Goal: Task Accomplishment & Management: Use online tool/utility

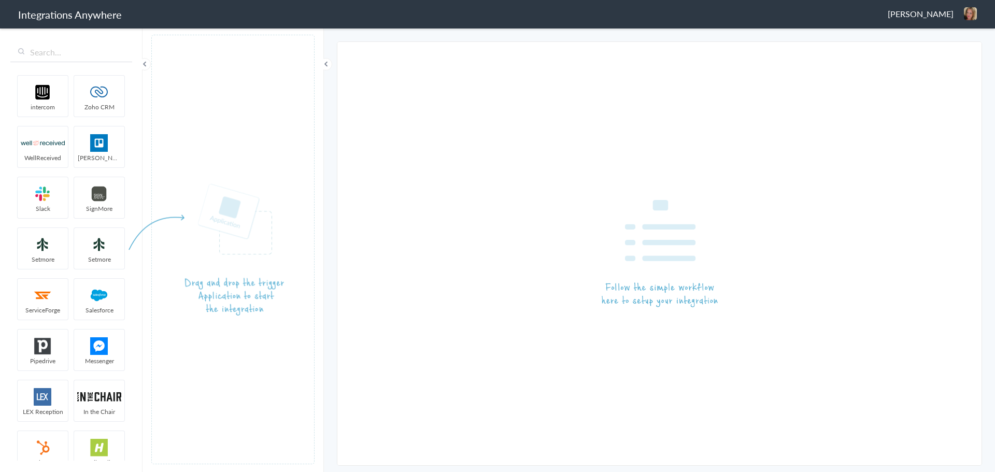
click at [936, 13] on span "Terra Allen" at bounding box center [921, 14] width 66 height 12
click at [948, 33] on li "Logout" at bounding box center [949, 38] width 72 height 16
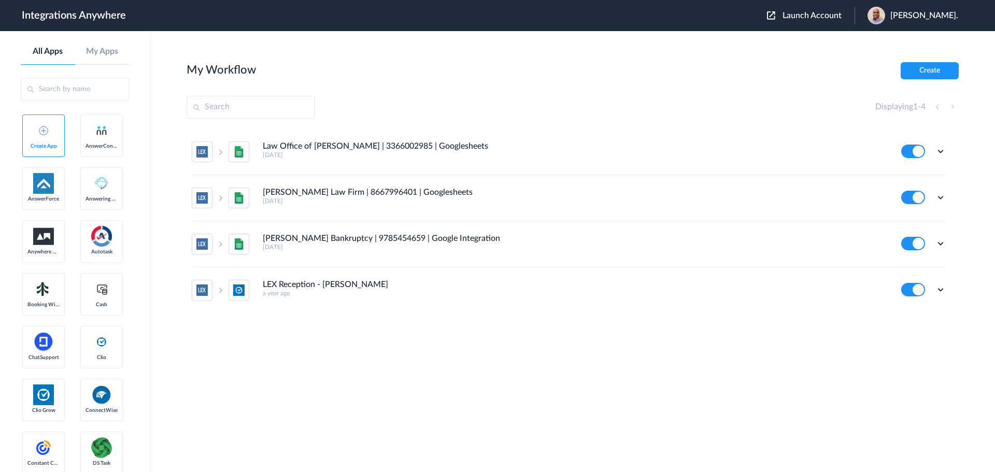
click at [814, 12] on span "Launch Account" at bounding box center [812, 15] width 59 height 8
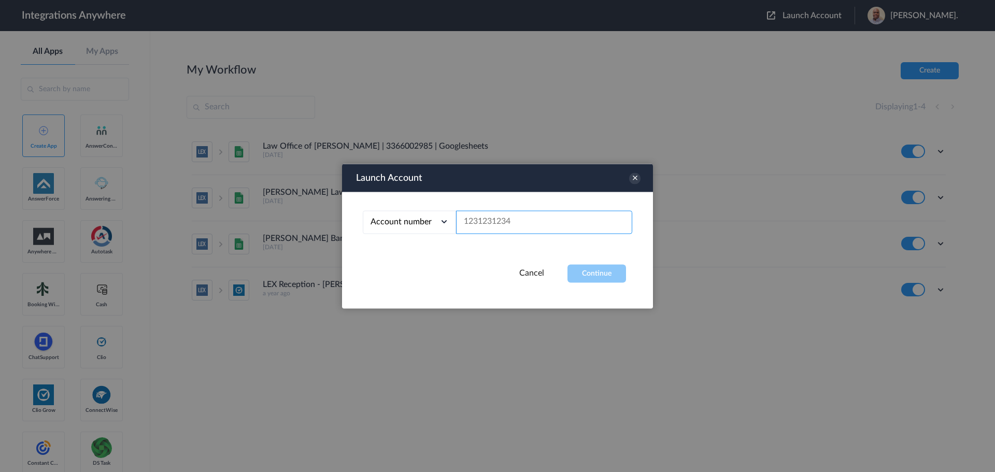
paste input "2084021478"
type input "2084021478"
click at [593, 270] on button "Continue" at bounding box center [596, 273] width 59 height 18
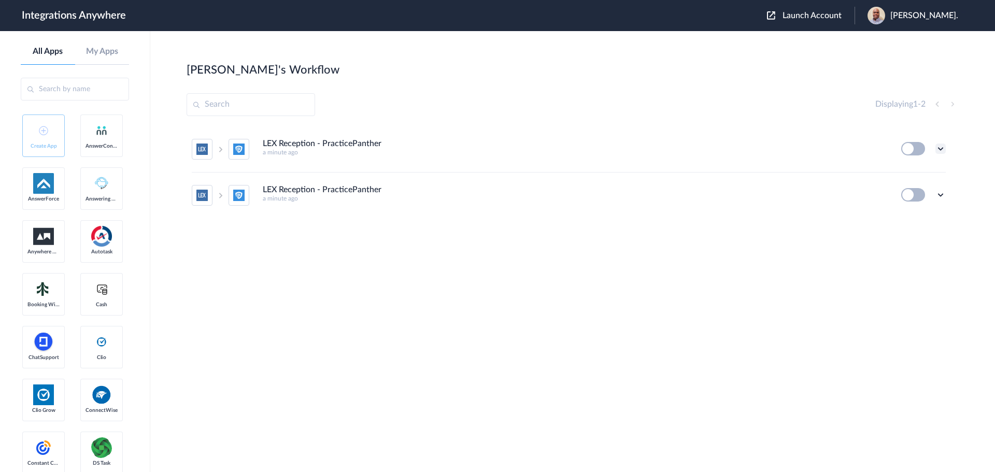
click at [940, 145] on icon at bounding box center [940, 149] width 10 height 10
click at [912, 171] on li "Edit" at bounding box center [911, 172] width 67 height 19
click at [940, 142] on div "Edit Task history Delete" at bounding box center [923, 148] width 45 height 13
click at [940, 150] on icon at bounding box center [940, 149] width 10 height 10
click at [921, 175] on li "Edit" at bounding box center [911, 172] width 67 height 19
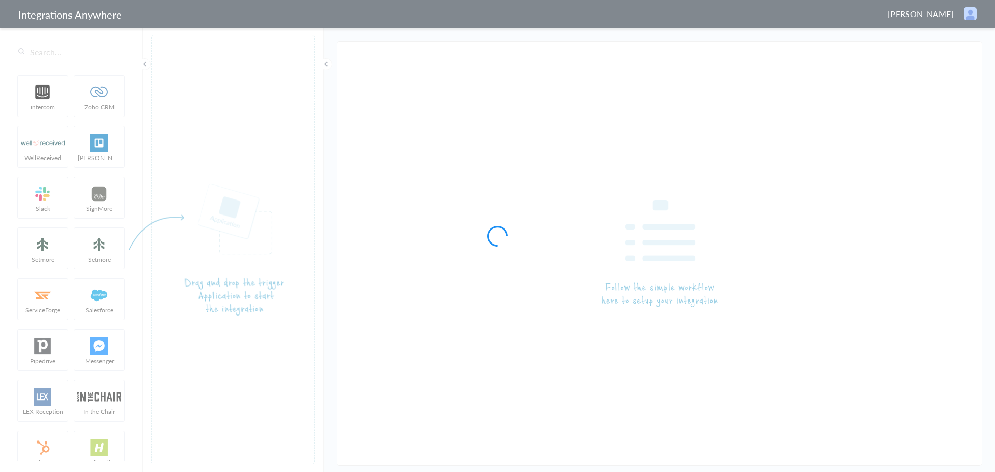
type input "LEX Reception - PracticePanther"
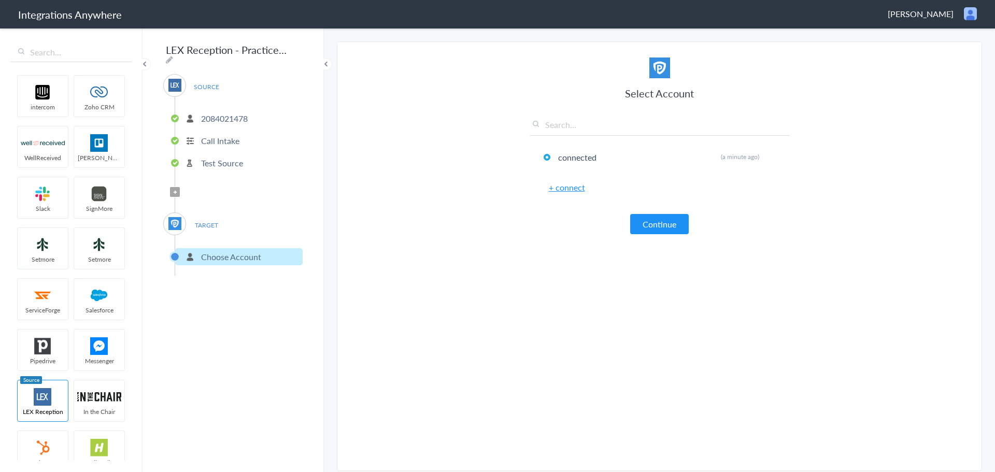
click at [230, 113] on p "2084021478" at bounding box center [224, 118] width 47 height 12
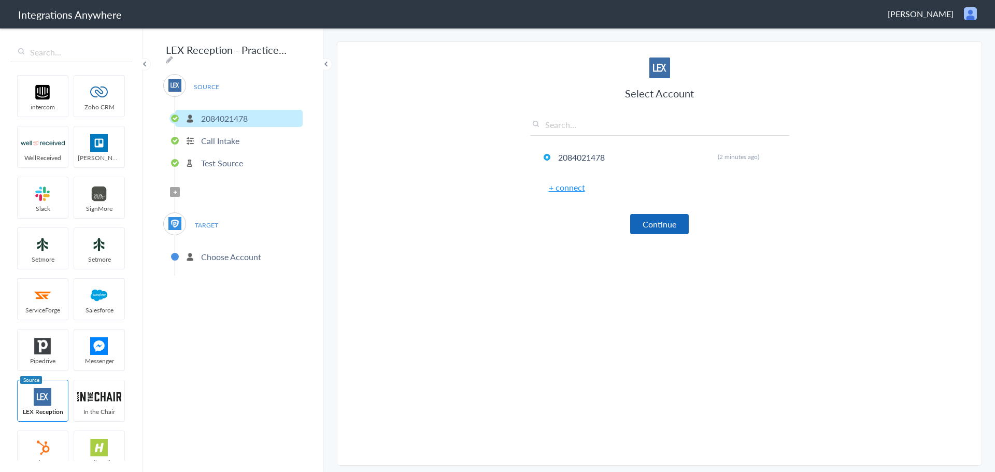
click at [667, 220] on button "Continue" at bounding box center [659, 224] width 59 height 20
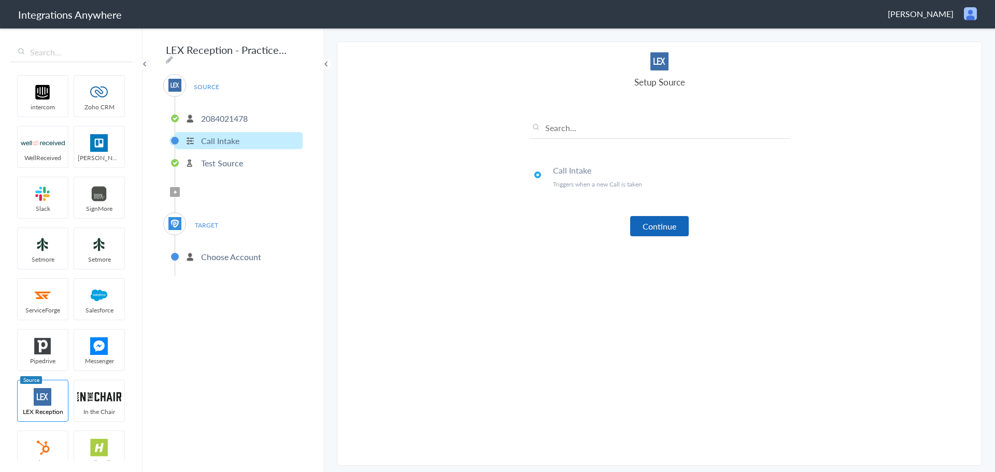
click at [663, 221] on button "Continue" at bounding box center [659, 226] width 59 height 20
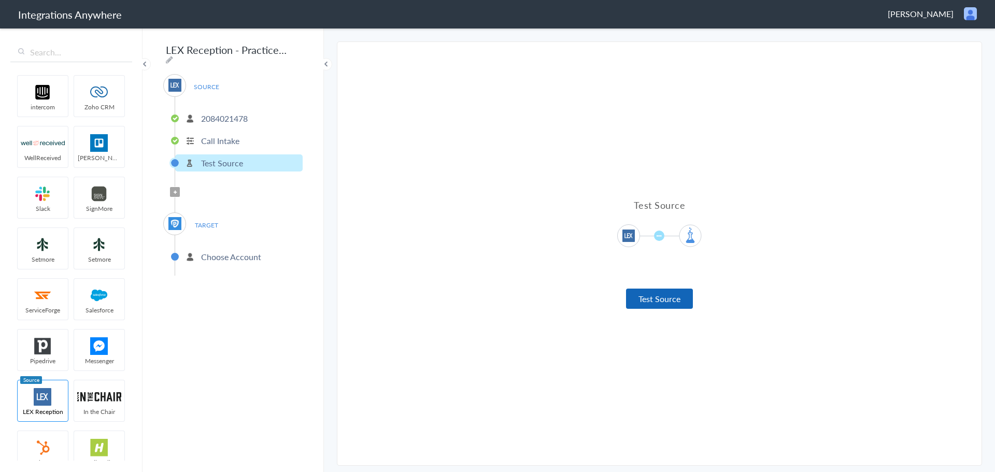
click at [672, 293] on button "Test Source" at bounding box center [659, 299] width 67 height 20
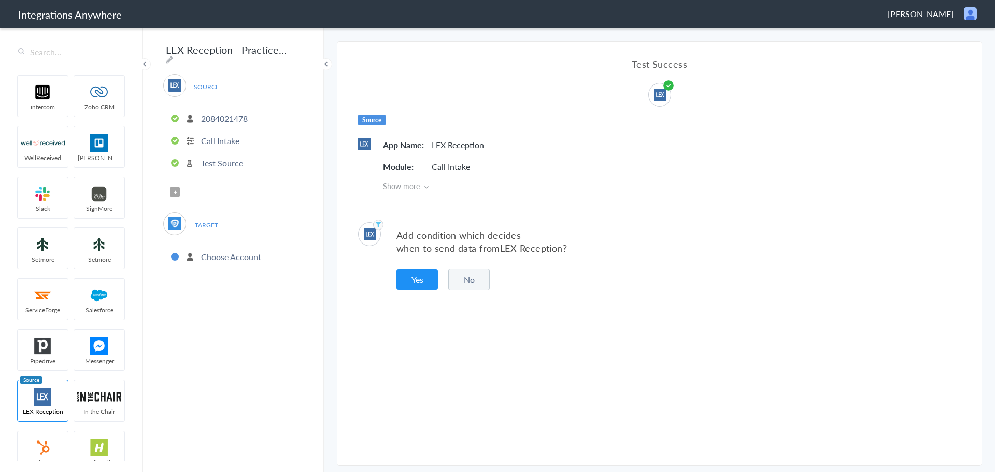
click at [231, 157] on p "Test Source" at bounding box center [222, 163] width 42 height 12
click at [238, 159] on p "Test Source" at bounding box center [222, 163] width 42 height 12
click at [414, 273] on button "Yes" at bounding box center [416, 279] width 41 height 20
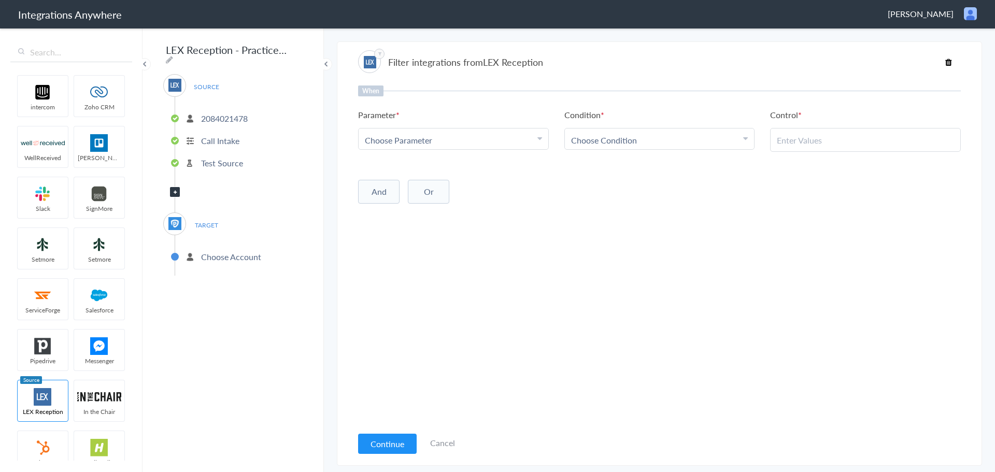
click at [519, 142] on div "Choose Parameter" at bounding box center [453, 140] width 177 height 12
click at [474, 171] on input "text" at bounding box center [454, 169] width 190 height 22
type input "call clos"
click at [452, 191] on link "Call Closing Note" at bounding box center [454, 191] width 190 height 22
click at [667, 138] on div "Choose Condition" at bounding box center [659, 140] width 177 height 12
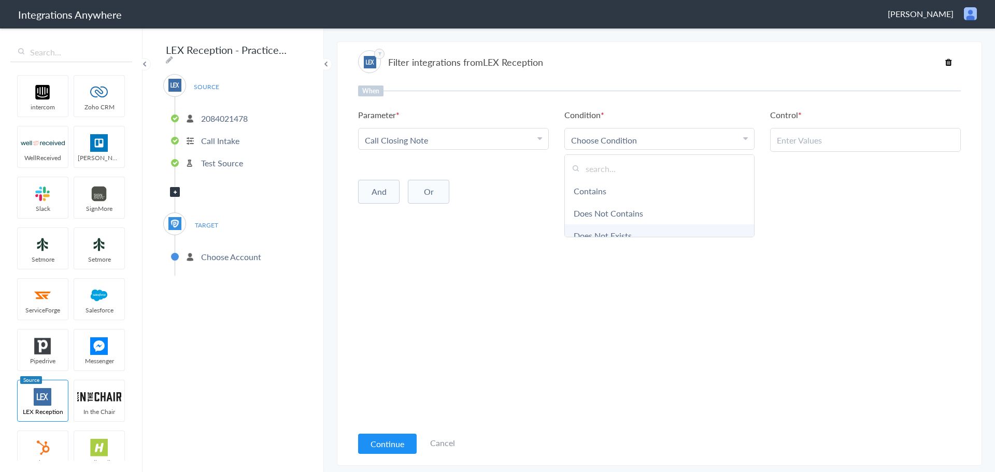
click at [663, 234] on link "Does Not Exists" at bounding box center [660, 235] width 190 height 22
click at [375, 186] on button "And" at bounding box center [378, 190] width 41 height 24
click at [419, 210] on span "Choose Parameter" at bounding box center [398, 211] width 67 height 12
click at [406, 234] on input "text" at bounding box center [454, 240] width 190 height 22
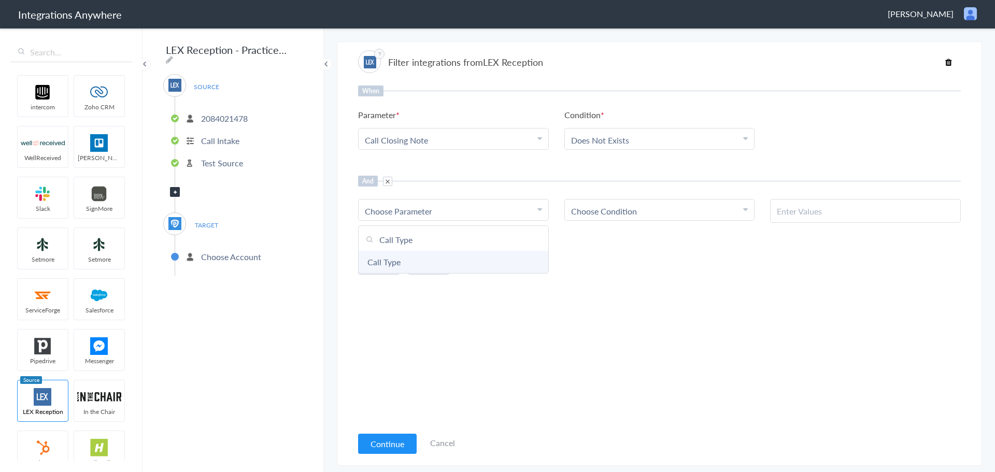
type input "Call Type"
click at [389, 259] on link "Call Type" at bounding box center [454, 262] width 190 height 22
click at [697, 195] on div "And Choose Parameter Call Type First Name Last Name Email Phone Case Name/Numbe…" at bounding box center [659, 199] width 603 height 47
click at [690, 209] on div "Choose Condition" at bounding box center [659, 211] width 177 height 12
click at [607, 265] on link "Contains" at bounding box center [660, 262] width 190 height 22
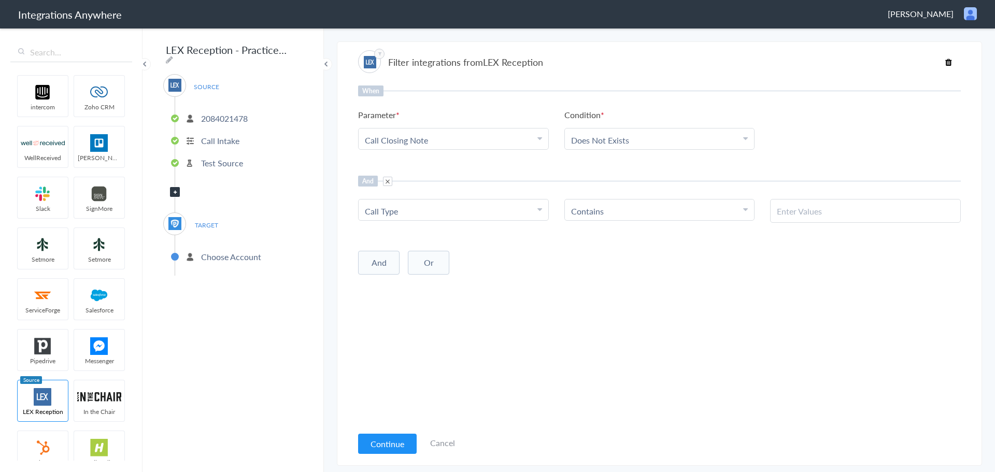
click at [803, 211] on input "text" at bounding box center [865, 211] width 177 height 12
paste input "New Client"
type input "New Client"
click at [721, 285] on div "When Parameter Choose Parameter Call Closing Note First Name Last Name Email Ph…" at bounding box center [659, 256] width 603 height 340
click at [377, 258] on button "And" at bounding box center [378, 263] width 41 height 24
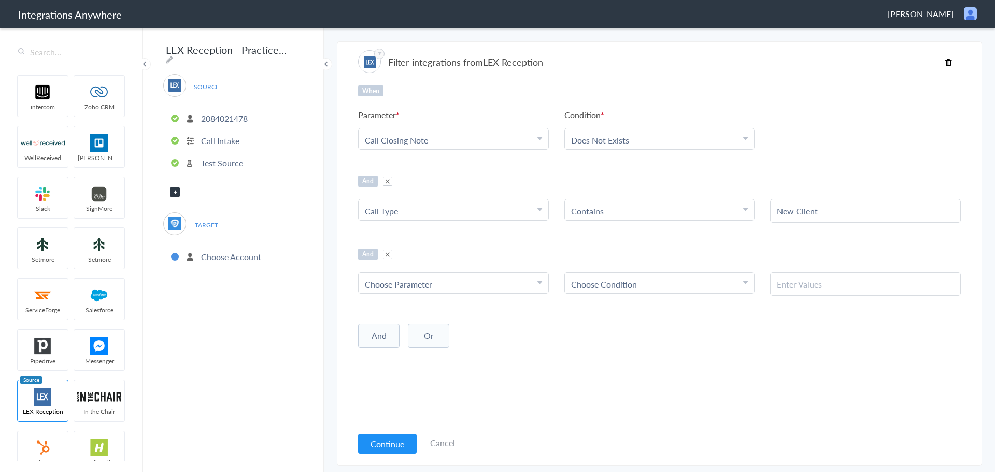
click at [439, 285] on div "Choose Parameter" at bounding box center [453, 284] width 177 height 12
paste input "Existing Client"
type input "Existing Client"
click at [772, 342] on div "And Or Add Filter" at bounding box center [659, 335] width 603 height 26
click at [391, 440] on button "Continue" at bounding box center [387, 444] width 59 height 20
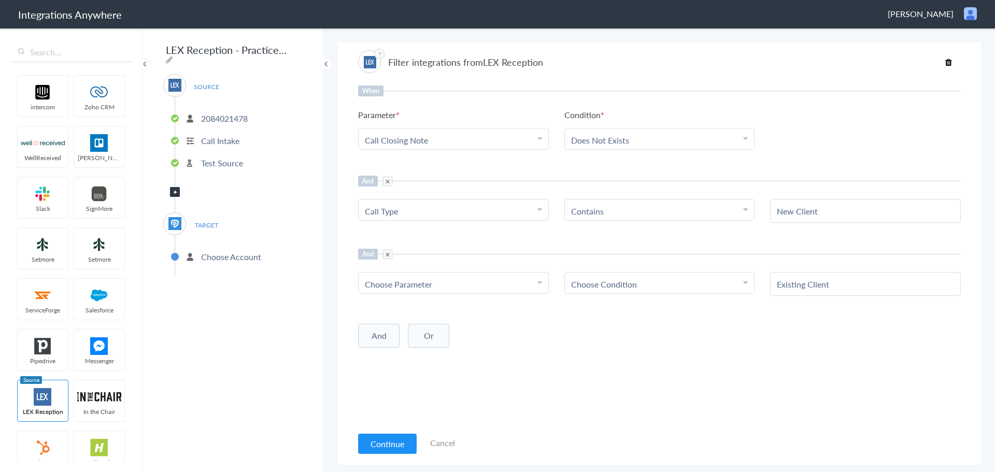
drag, startPoint x: 584, startPoint y: 348, endPoint x: 601, endPoint y: 314, distance: 38.7
click at [585, 348] on div "When Parameter Choose Parameter Call Closing Note First Name Last Name Email Ph…" at bounding box center [659, 256] width 603 height 340
click at [392, 445] on button "Continue" at bounding box center [387, 444] width 59 height 20
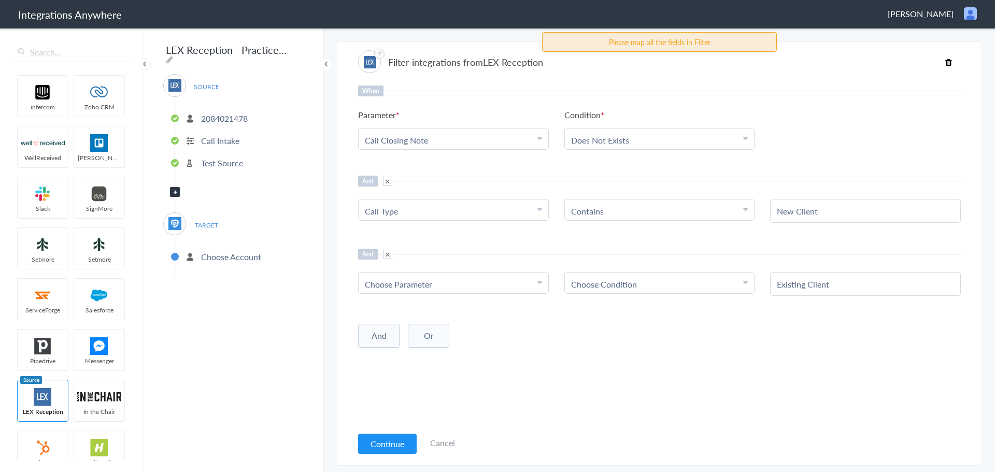
click at [229, 157] on p "Test Source" at bounding box center [222, 163] width 42 height 12
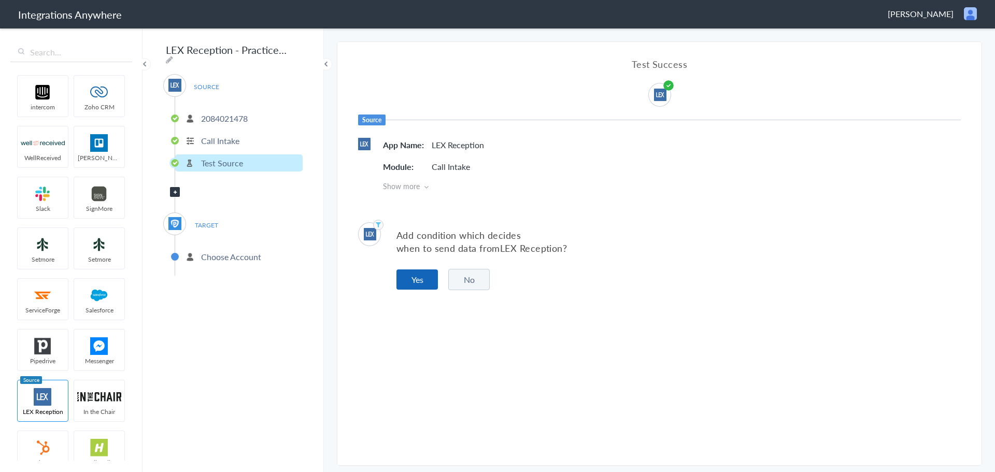
click at [418, 279] on button "Yes" at bounding box center [416, 279] width 41 height 20
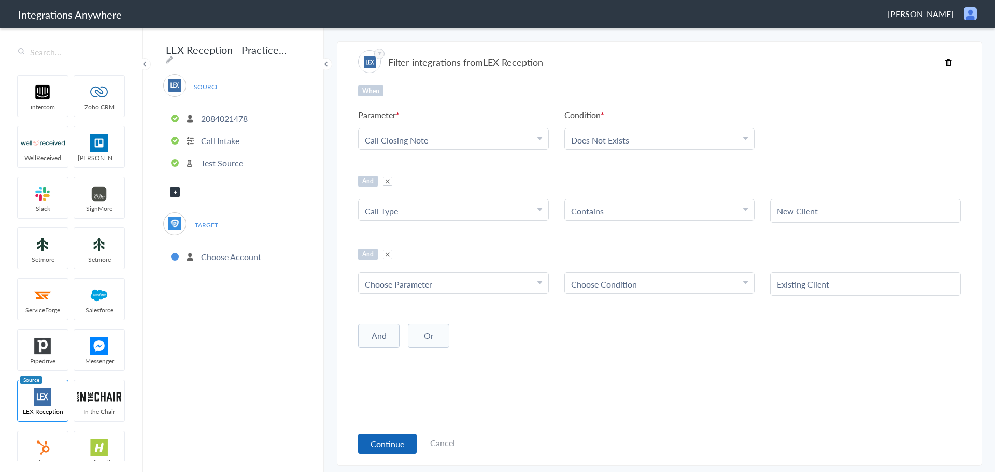
click at [376, 447] on button "Continue" at bounding box center [387, 444] width 59 height 20
click at [223, 112] on p "2084021478" at bounding box center [224, 118] width 47 height 12
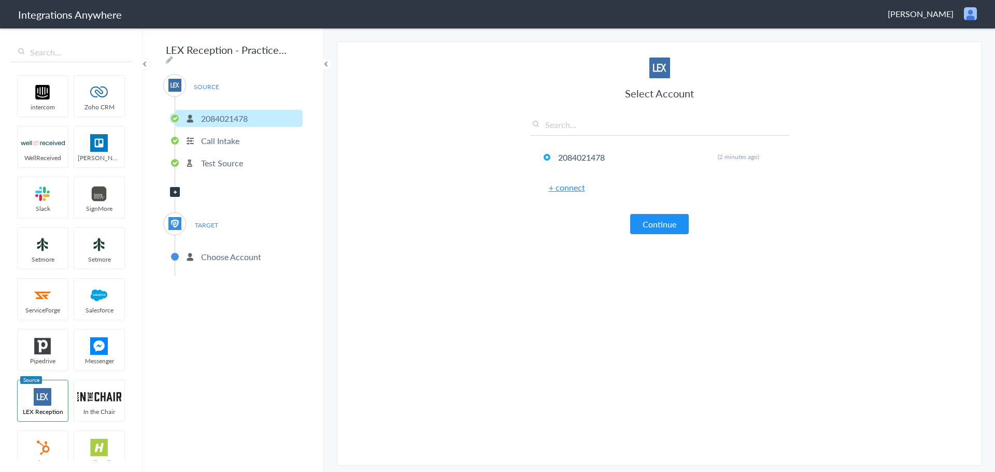
click at [656, 221] on button "Continue" at bounding box center [659, 224] width 59 height 20
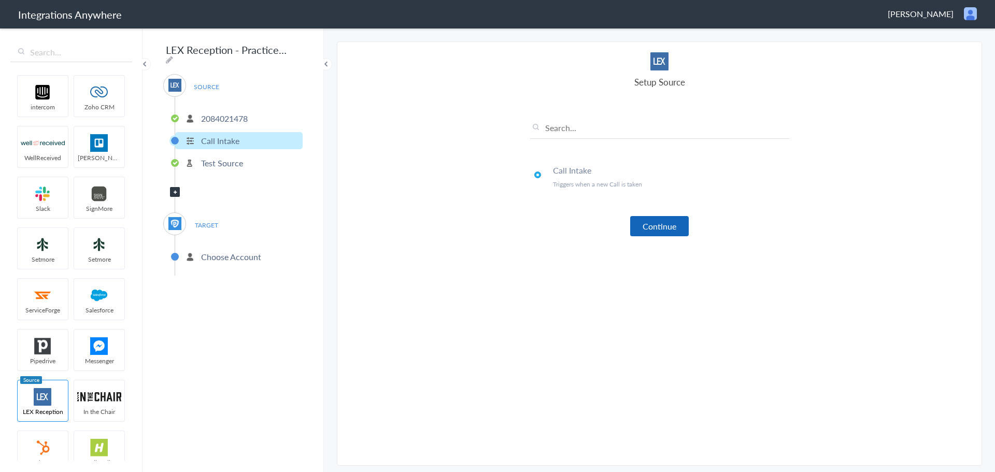
click at [662, 225] on button "Continue" at bounding box center [659, 226] width 59 height 20
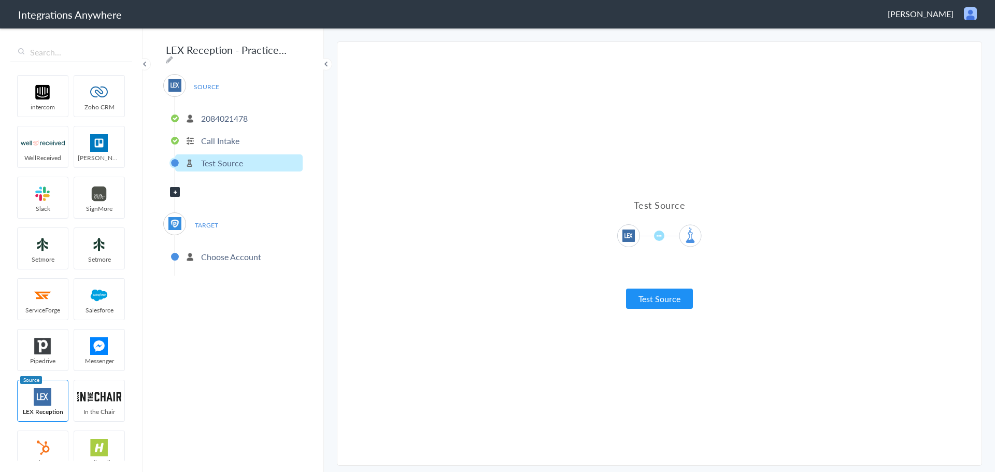
click at [667, 300] on button "Test Source" at bounding box center [659, 299] width 67 height 20
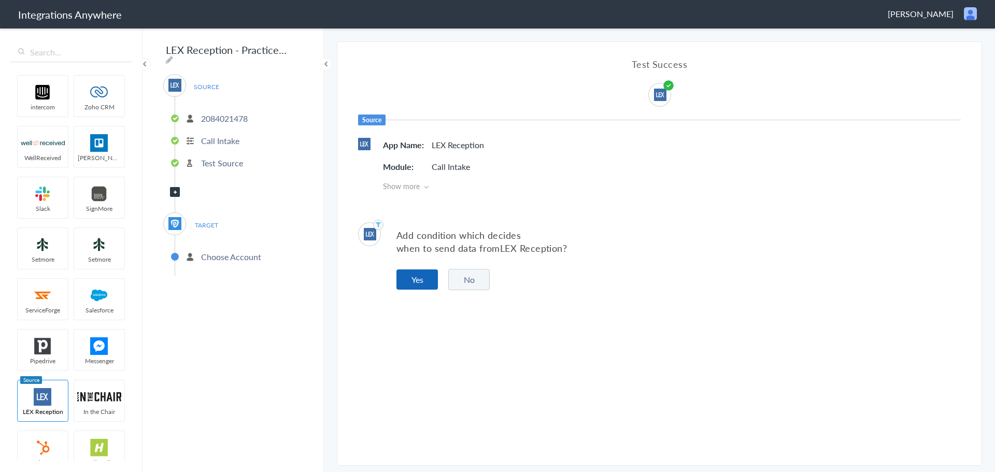
click at [422, 282] on button "Yes" at bounding box center [416, 279] width 41 height 20
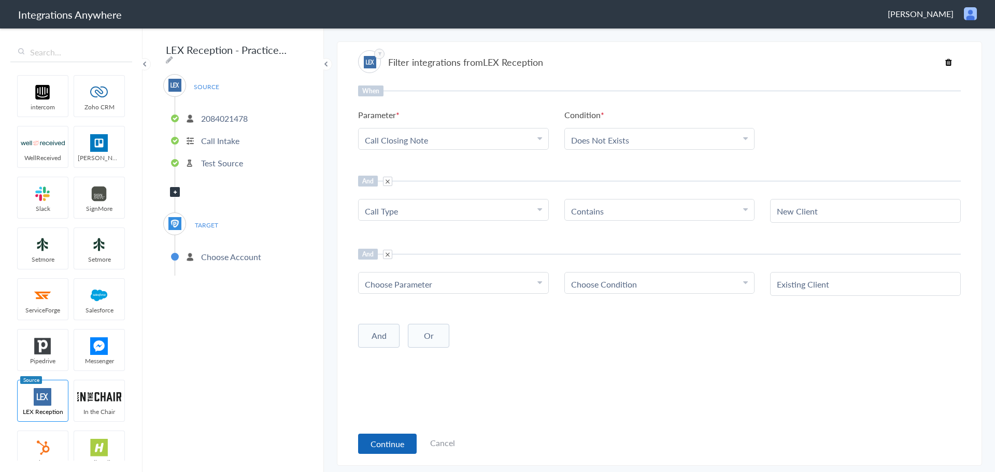
click at [389, 441] on button "Continue" at bounding box center [387, 444] width 59 height 20
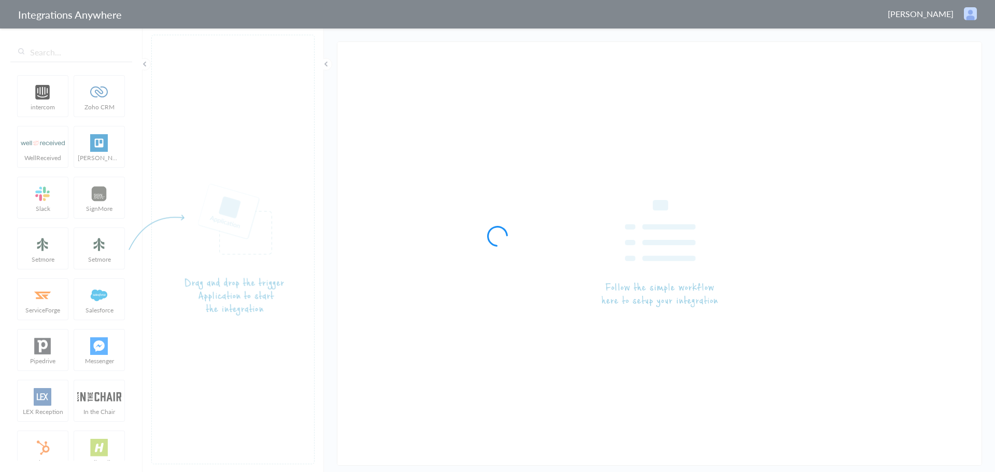
type input "LEX Reception - PracticePanther"
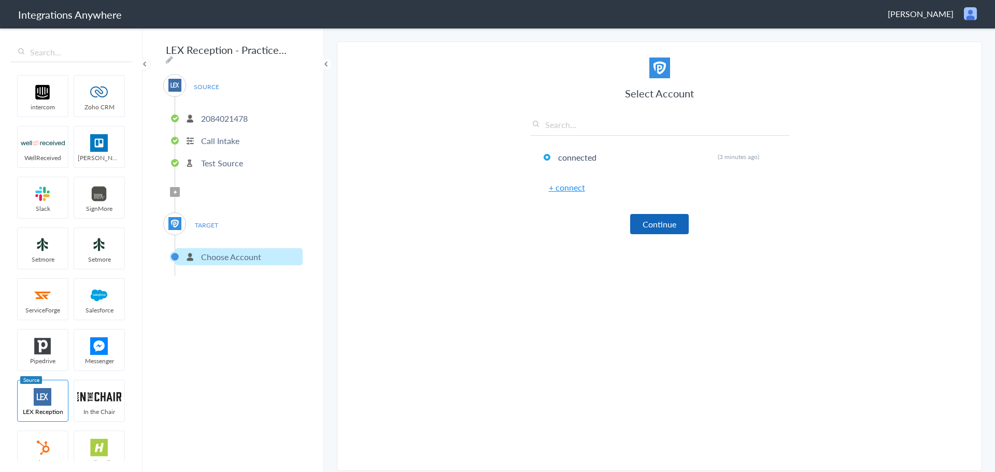
click at [667, 220] on button "Continue" at bounding box center [659, 224] width 59 height 20
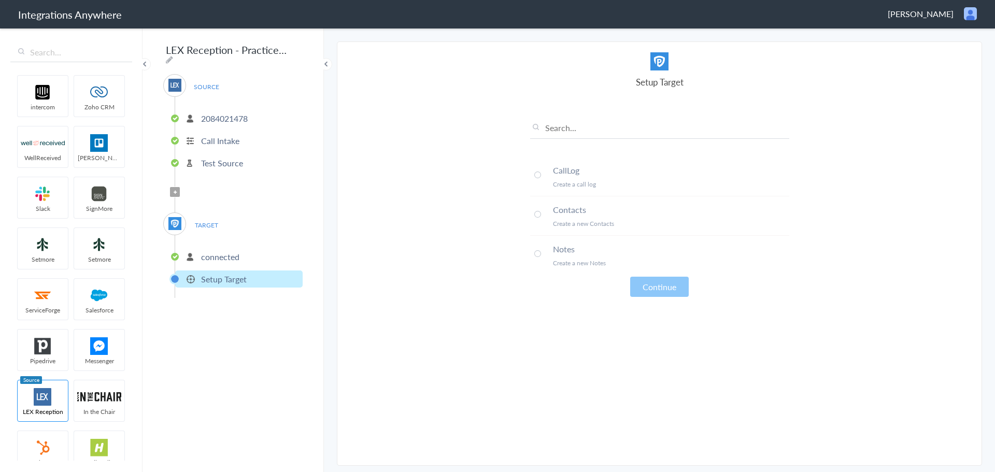
drag, startPoint x: 830, startPoint y: 210, endPoint x: 714, endPoint y: 68, distance: 183.5
click at [536, 214] on span at bounding box center [537, 214] width 7 height 7
click at [651, 279] on button "Continue" at bounding box center [659, 287] width 59 height 20
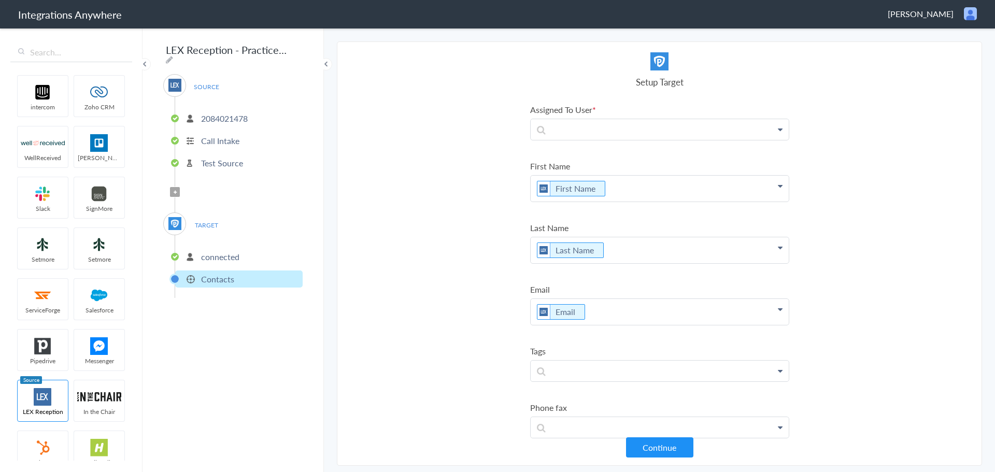
click at [778, 127] on icon at bounding box center [780, 129] width 5 height 8
click at [623, 155] on link "Violet N'okoye" at bounding box center [660, 159] width 258 height 22
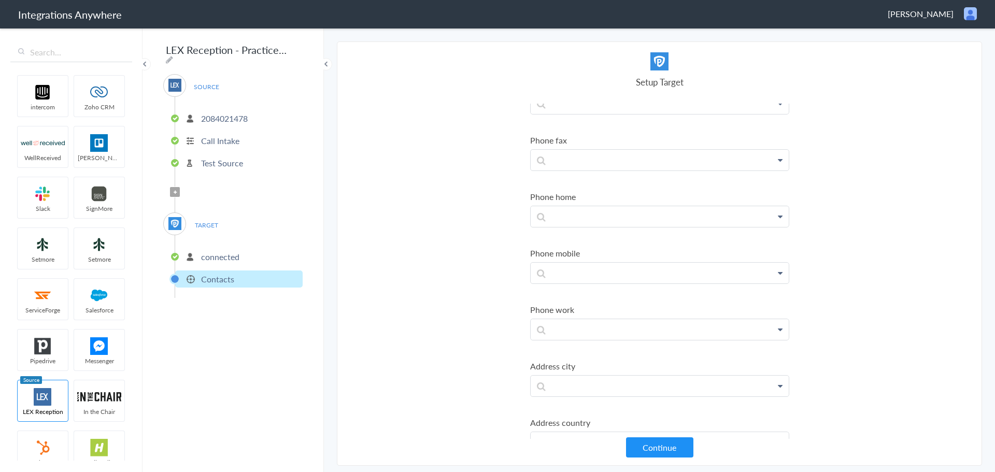
scroll to position [280, 0]
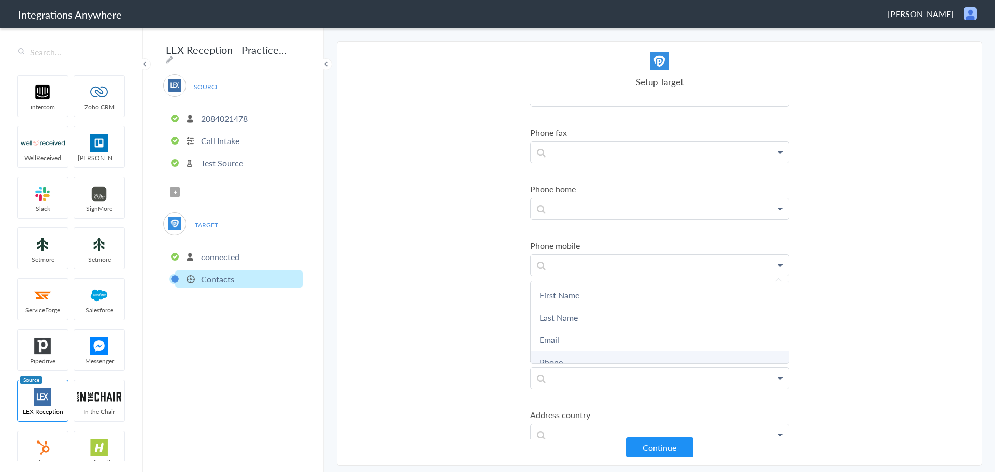
click at [0, 0] on link "Phone" at bounding box center [0, 0] width 0 height 0
click at [918, 157] on section "Select Account 2084021478 Rename Delete (4 minutes ago) + connect Continue Setu…" at bounding box center [659, 253] width 645 height 424
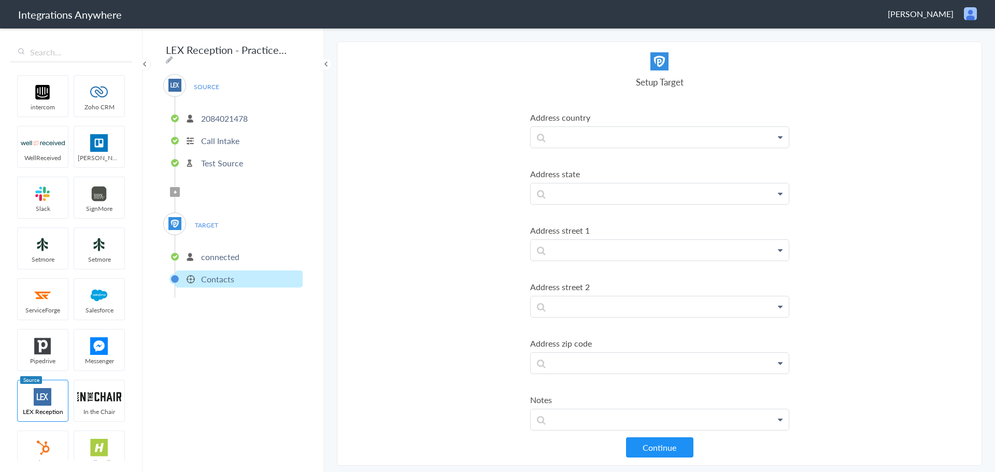
scroll to position [594, 0]
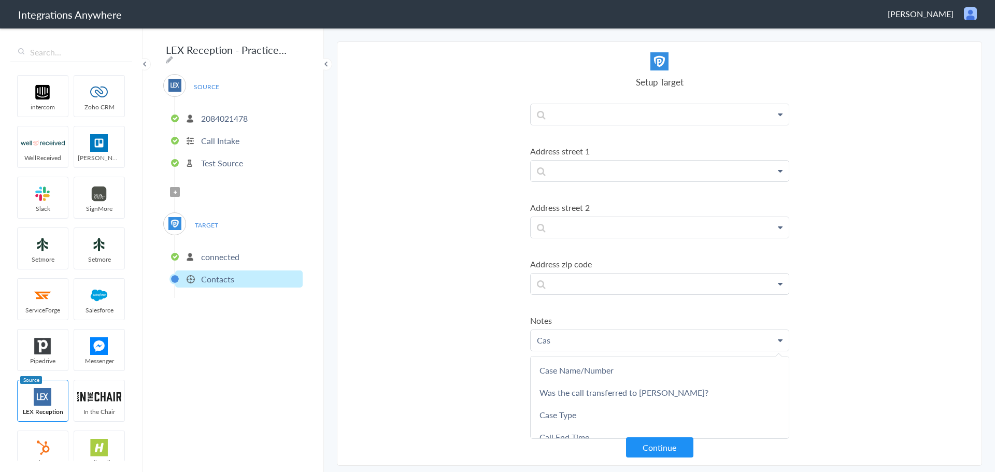
scroll to position [658, 0]
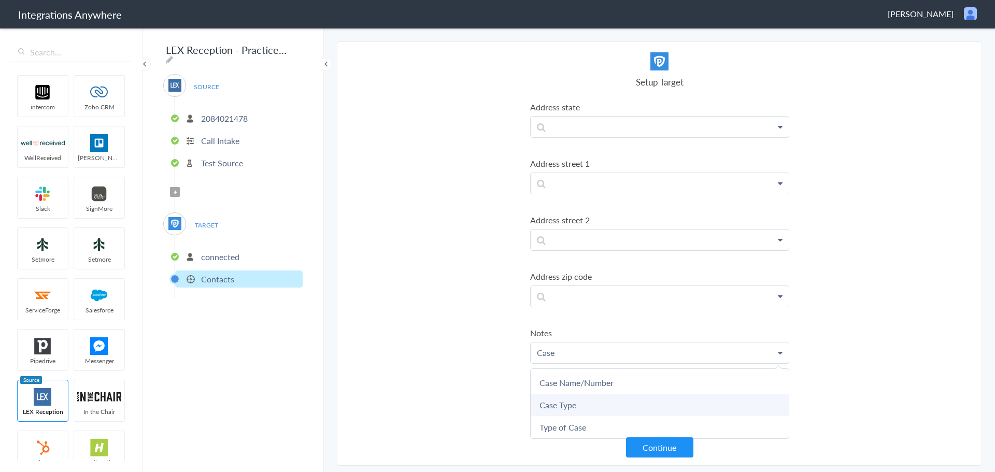
click at [0, 0] on link "Case Type" at bounding box center [0, 0] width 0 height 0
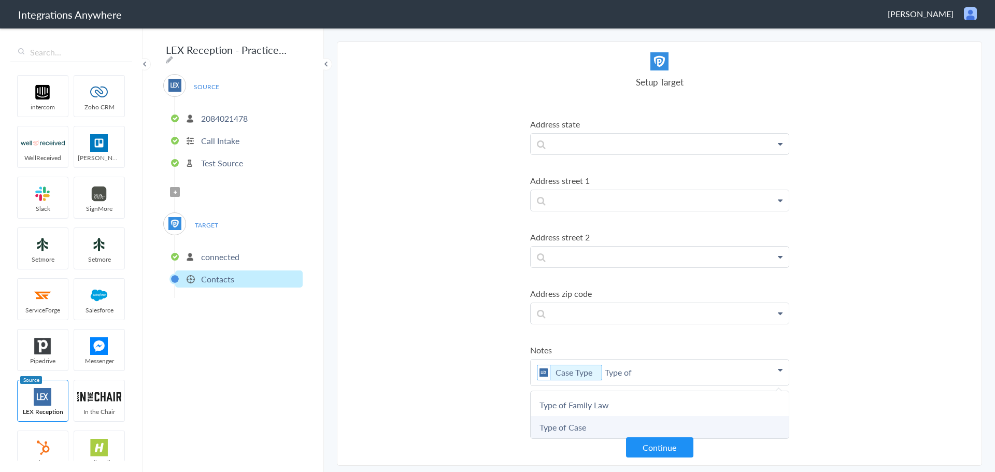
click at [0, 0] on link "Type of Case" at bounding box center [0, 0] width 0 height 0
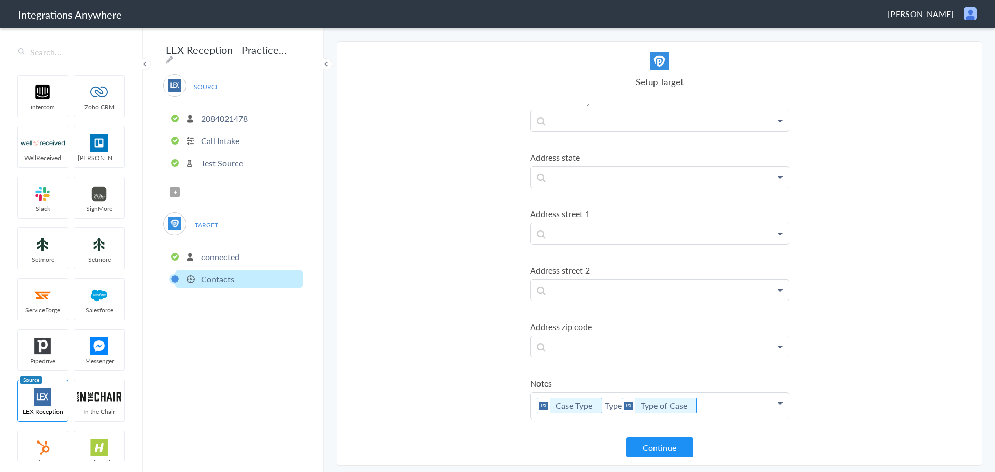
click at [534, 400] on p "Case Type Type of case Type of Case" at bounding box center [660, 406] width 258 height 26
click at [686, 406] on p "Case Type Case Type Type of case Type of Case" at bounding box center [660, 406] width 258 height 26
click at [637, 405] on p "Case Type Case Type Type of case: Type of Case" at bounding box center [660, 406] width 258 height 26
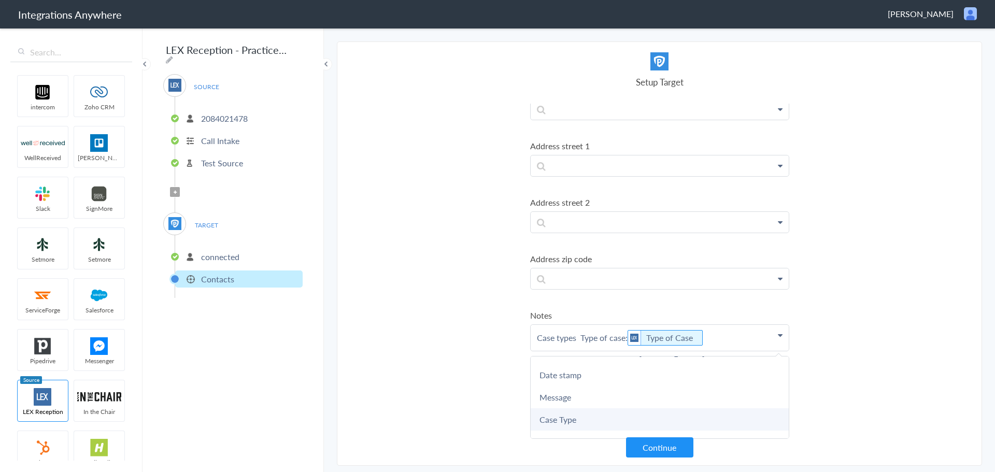
scroll to position [144, 0]
click at [0, 0] on link "Case Type" at bounding box center [0, 0] width 0 height 0
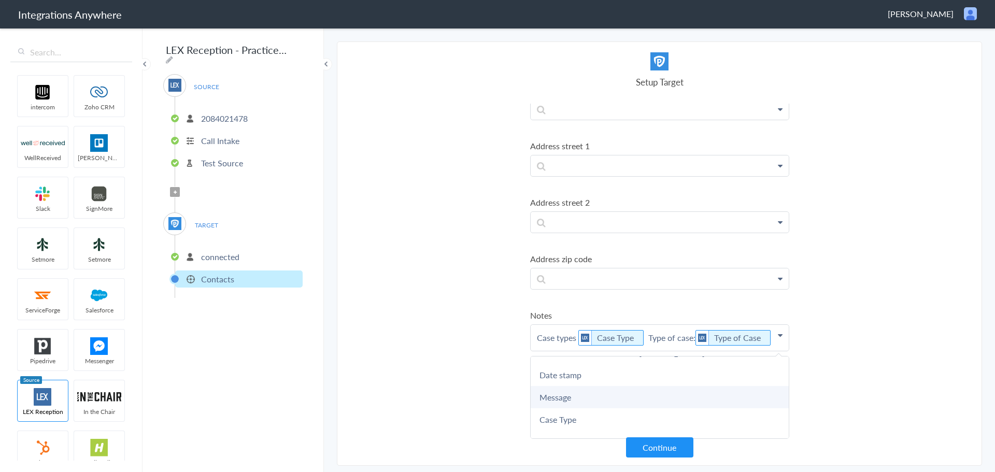
scroll to position [144, 0]
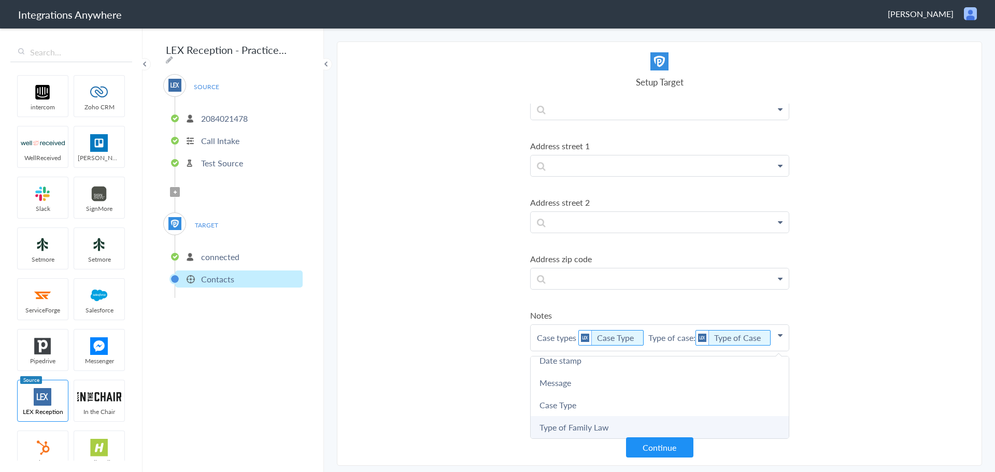
click at [0, 0] on link "Type of Family Law" at bounding box center [0, 0] width 0 height 0
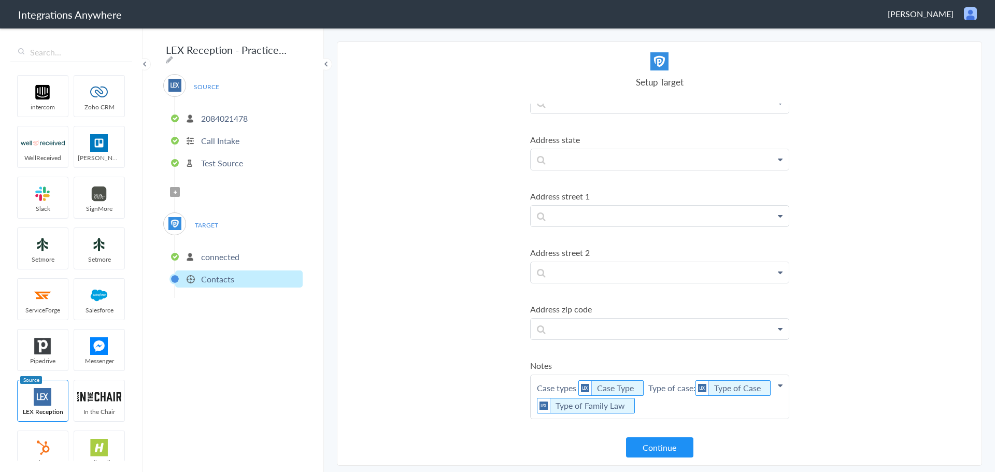
click at [949, 332] on section "Select Account 2084021478 Rename Delete (4 minutes ago) + connect Continue Setu…" at bounding box center [659, 253] width 645 height 424
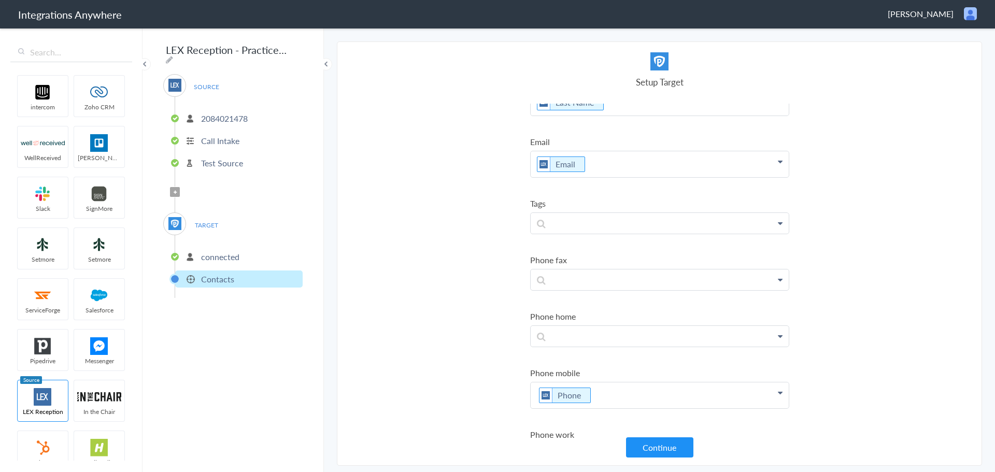
scroll to position [154, 0]
click at [775, 222] on p at bounding box center [660, 221] width 258 height 21
click at [880, 242] on section "Select Account 2084021478 Rename Delete (4 minutes ago) + connect Continue Setu…" at bounding box center [659, 253] width 645 height 424
click at [674, 449] on button "Continue" at bounding box center [659, 447] width 67 height 20
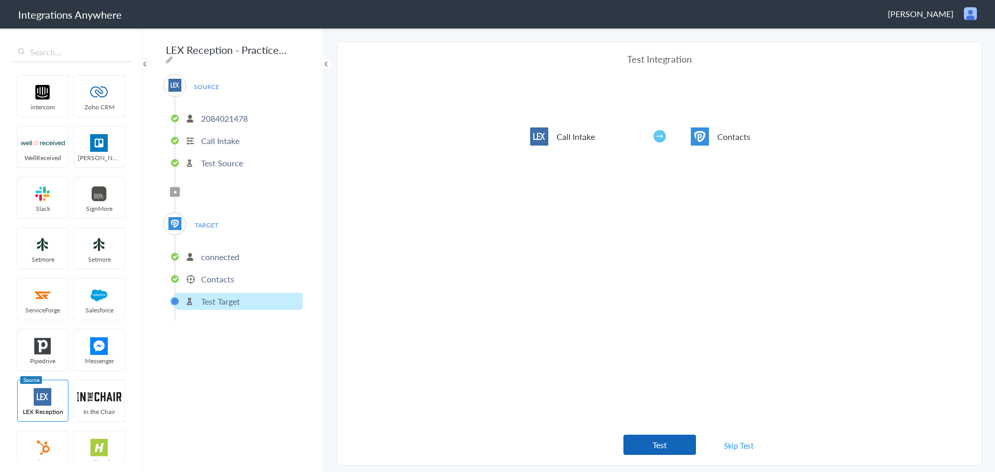
click at [651, 437] on button "Test" at bounding box center [659, 445] width 73 height 20
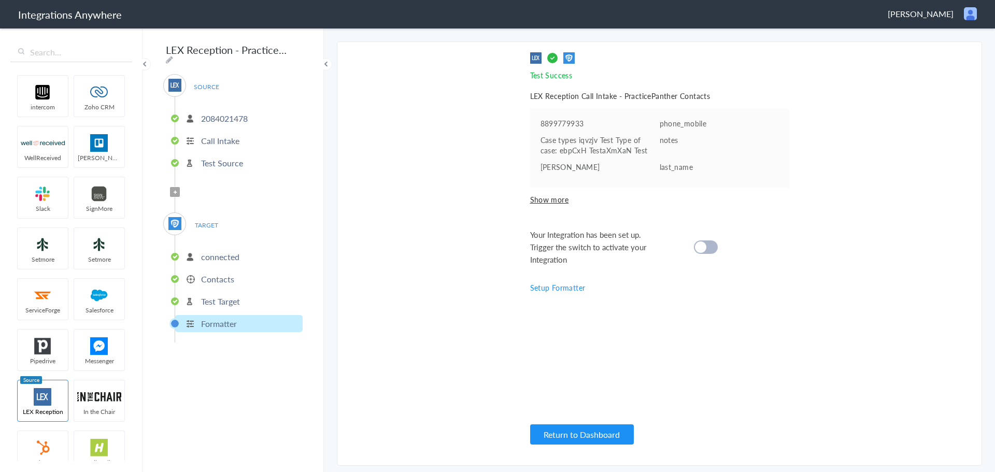
click at [218, 136] on p "Call Intake" at bounding box center [220, 141] width 38 height 12
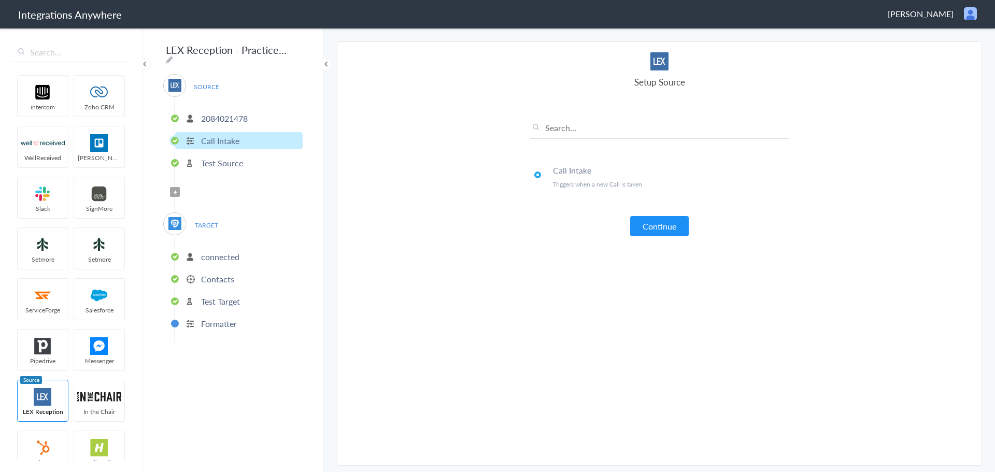
click at [220, 157] on p "Test Source" at bounding box center [222, 163] width 42 height 12
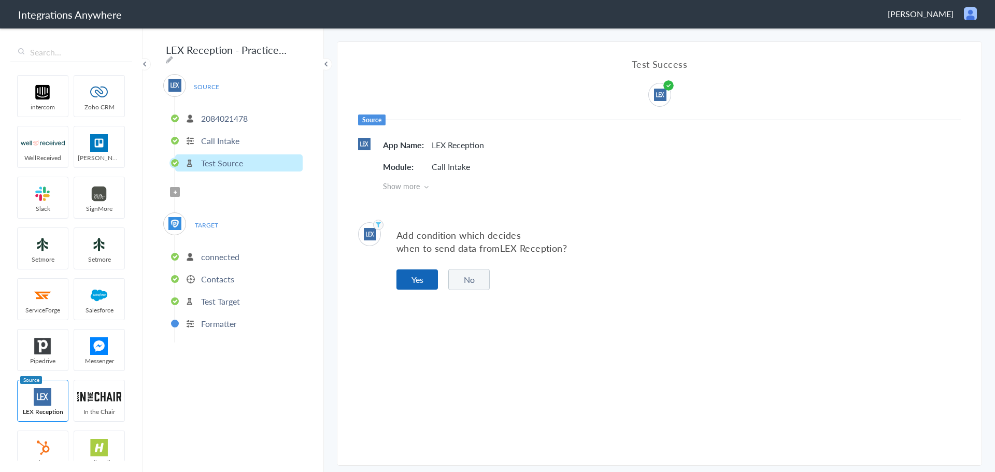
click at [416, 279] on button "Yes" at bounding box center [416, 279] width 41 height 20
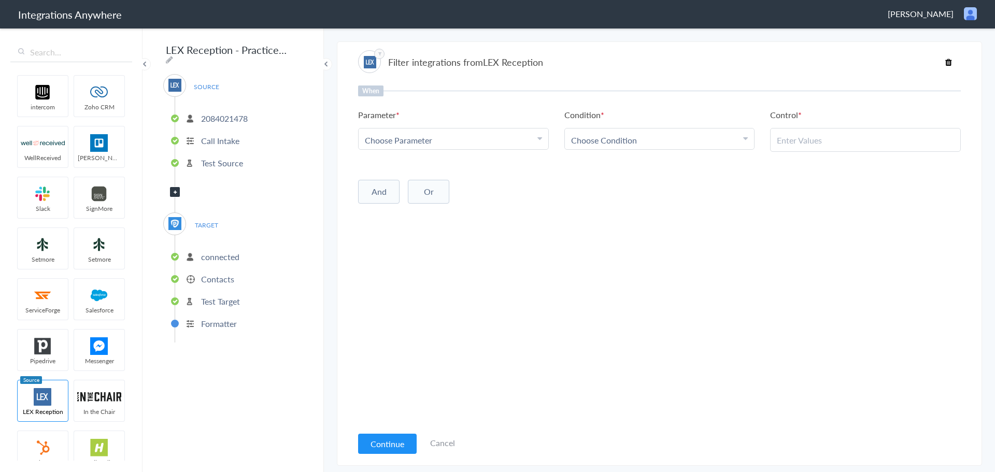
click at [517, 141] on div "Choose Parameter" at bounding box center [453, 140] width 177 height 12
click at [437, 164] on input "text" at bounding box center [454, 169] width 190 height 22
type input "C"
type input "call closing"
drag, startPoint x: 480, startPoint y: 192, endPoint x: 489, endPoint y: 191, distance: 8.8
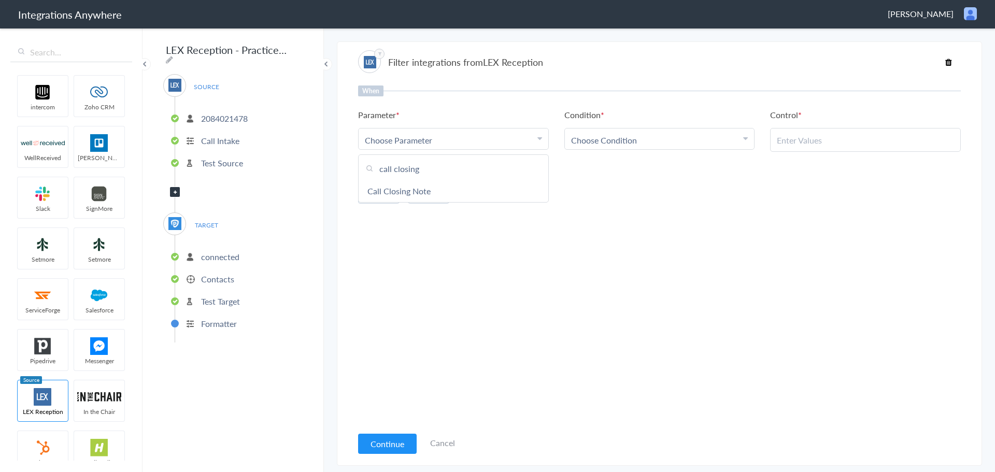
click at [480, 192] on link "Call Closing Note" at bounding box center [454, 191] width 190 height 22
click at [620, 134] on span "Choose Condition" at bounding box center [604, 140] width 66 height 12
click at [632, 232] on link "Does Not Exists" at bounding box center [660, 235] width 190 height 22
click at [390, 185] on button "And" at bounding box center [378, 190] width 41 height 24
click at [383, 206] on span "Choose Parameter" at bounding box center [398, 211] width 67 height 12
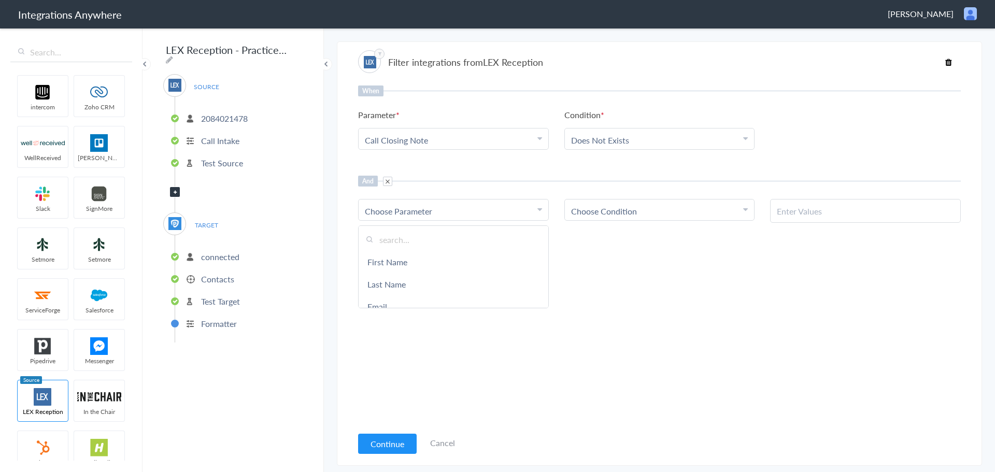
click at [403, 235] on input "text" at bounding box center [454, 240] width 190 height 22
type input "call ty"
click at [396, 264] on link "Call Type" at bounding box center [454, 262] width 190 height 22
click at [728, 207] on div "Choose Condition" at bounding box center [659, 211] width 177 height 12
click at [624, 266] on link "Contains" at bounding box center [660, 262] width 190 height 22
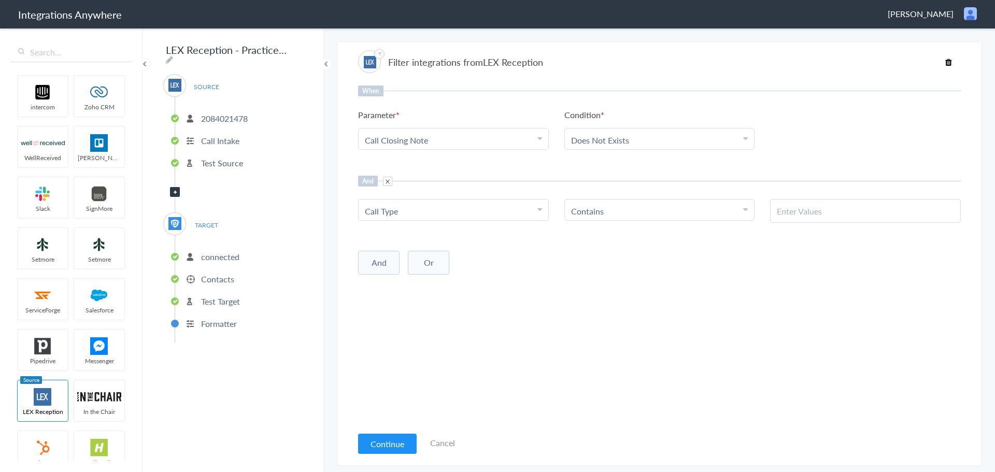
click at [811, 214] on input "text" at bounding box center [865, 211] width 177 height 12
click at [872, 205] on div at bounding box center [865, 211] width 191 height 24
drag, startPoint x: 872, startPoint y: 205, endPoint x: 871, endPoint y: 177, distance: 28.0
click at [871, 177] on div "And" at bounding box center [659, 181] width 603 height 11
click at [855, 210] on input "text" at bounding box center [865, 211] width 177 height 12
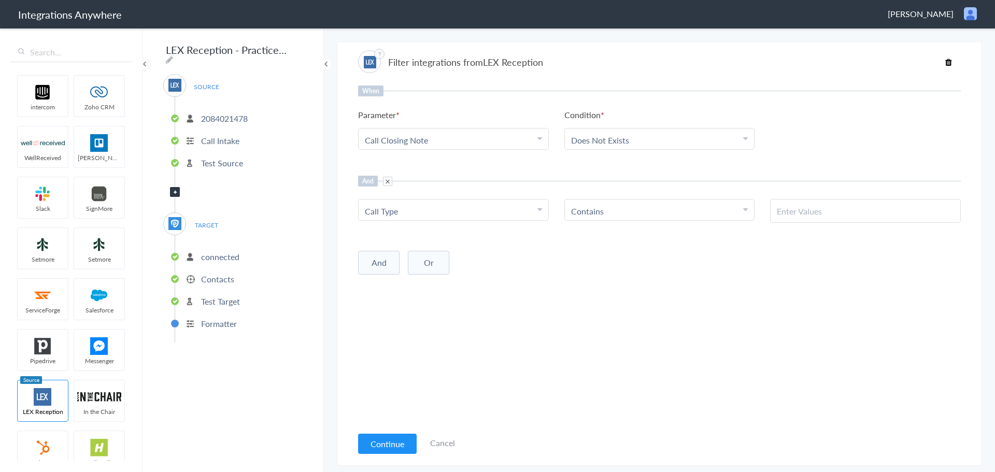
paste input "New Client"
type input "New Client"
click at [792, 337] on div "When Parameter Choose Parameter Call Closing Note First Name Last Name Email Ph…" at bounding box center [659, 256] width 603 height 340
click at [396, 450] on button "Continue" at bounding box center [387, 444] width 59 height 20
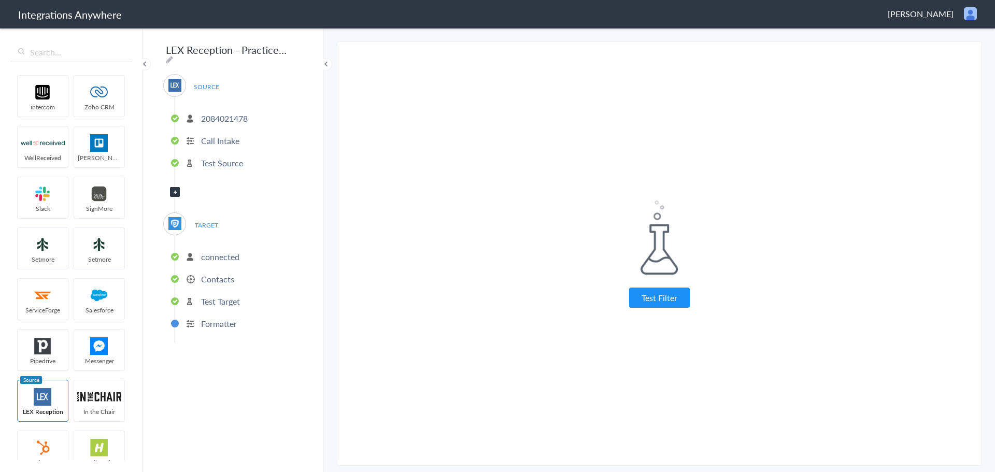
click at [661, 307] on button "Test Filter" at bounding box center [659, 298] width 61 height 20
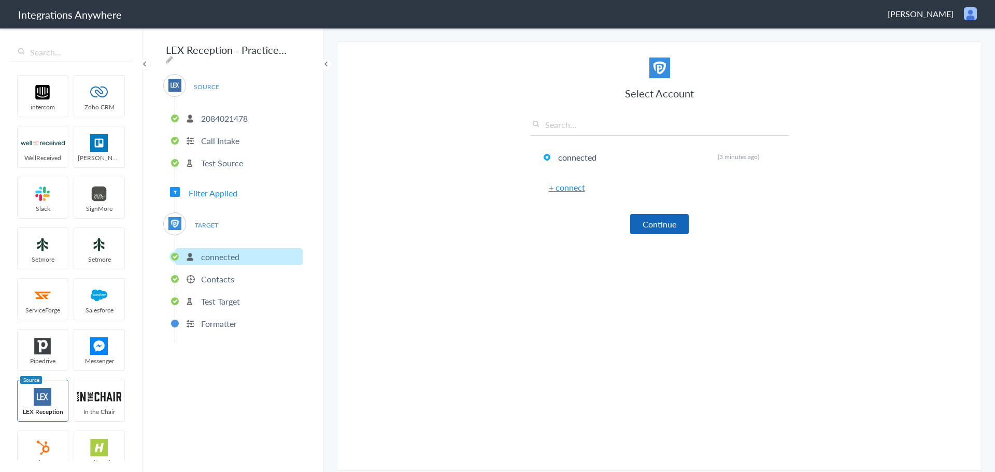
click at [657, 216] on button "Continue" at bounding box center [659, 224] width 59 height 20
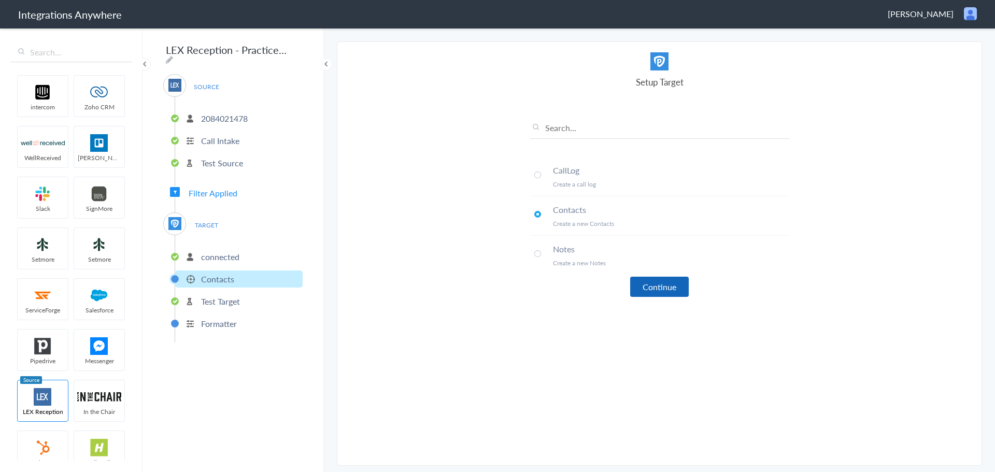
click at [651, 289] on button "Continue" at bounding box center [659, 287] width 59 height 20
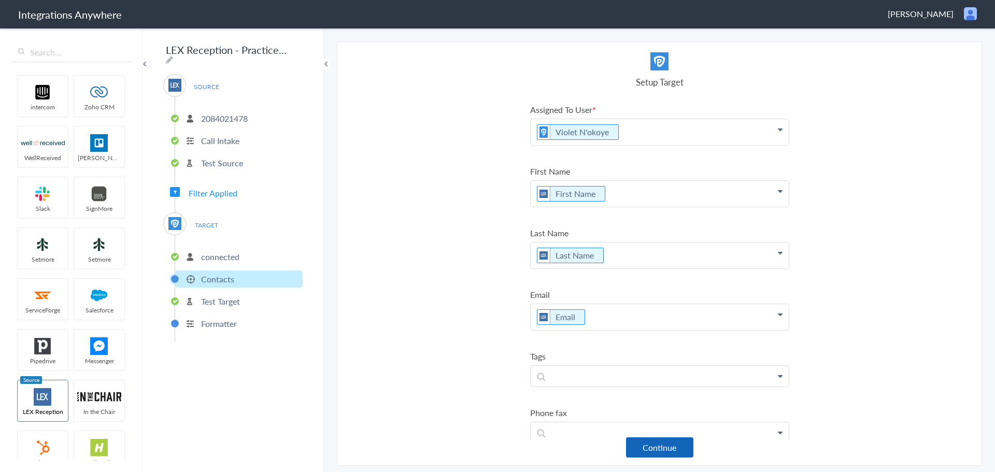
click at [660, 455] on button "Continue" at bounding box center [659, 447] width 67 height 20
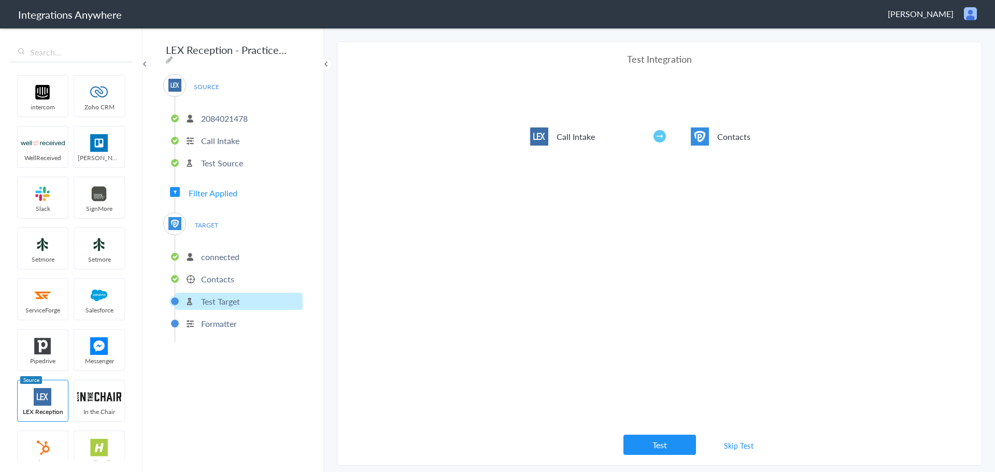
click at [656, 439] on button "Test" at bounding box center [659, 445] width 73 height 20
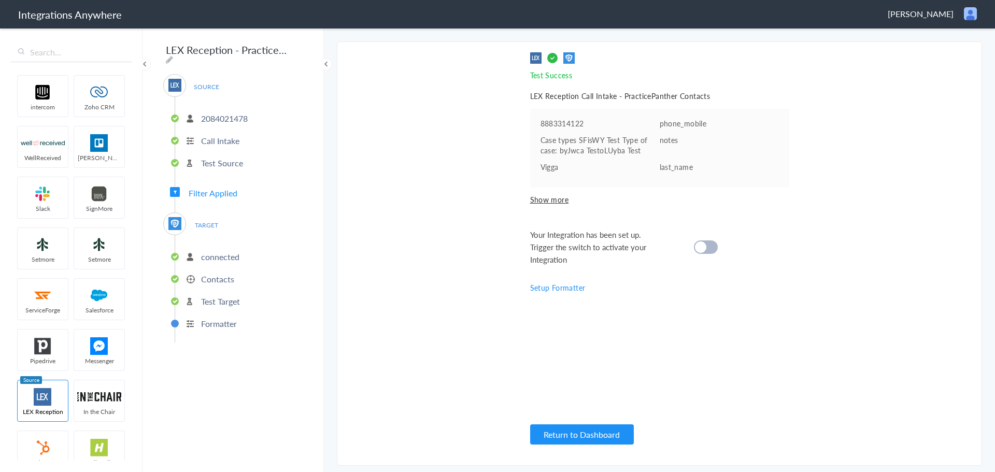
click at [712, 246] on div at bounding box center [706, 246] width 24 height 13
drag, startPoint x: 771, startPoint y: 331, endPoint x: 774, endPoint y: 325, distance: 6.8
click at [774, 325] on div "Test Success Invalid data for email LEX Reception Call Intake - PracticePanther…" at bounding box center [659, 253] width 259 height 403
click at [232, 112] on p "2084021478" at bounding box center [224, 118] width 47 height 12
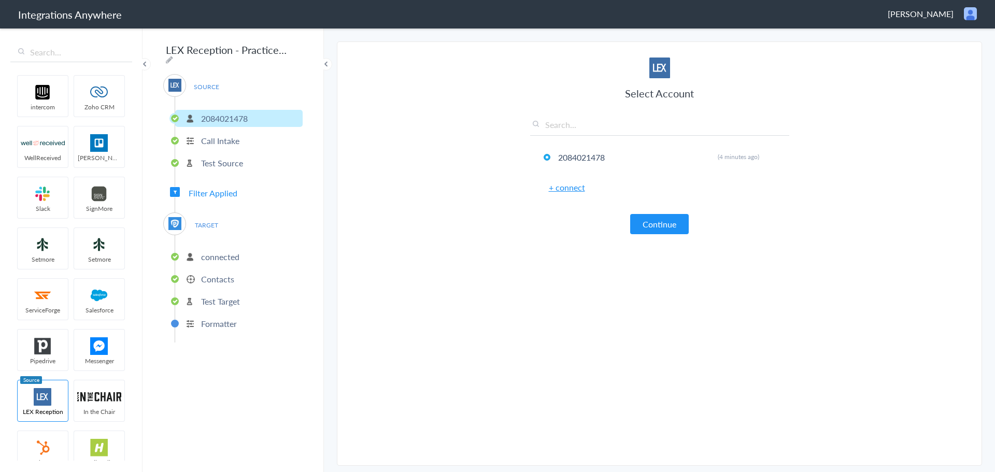
click at [217, 135] on p "Call Intake" at bounding box center [220, 141] width 38 height 12
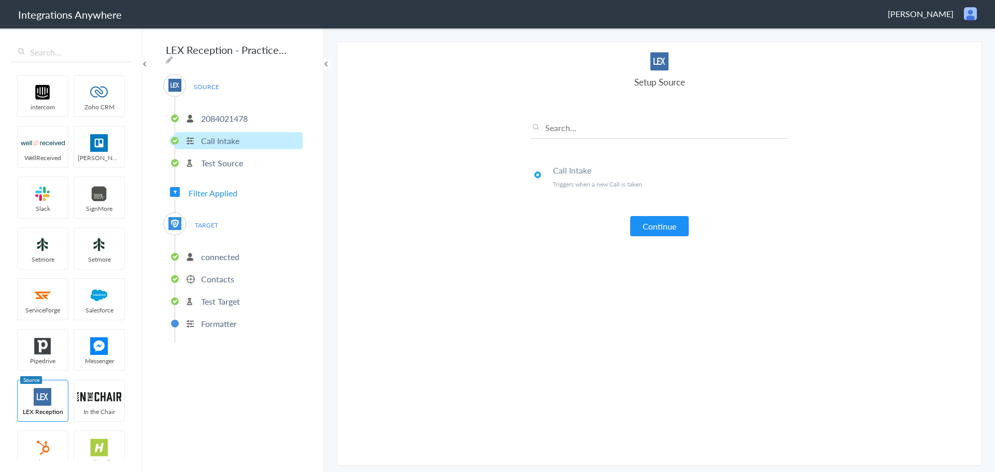
click at [210, 255] on p "connected" at bounding box center [220, 257] width 38 height 12
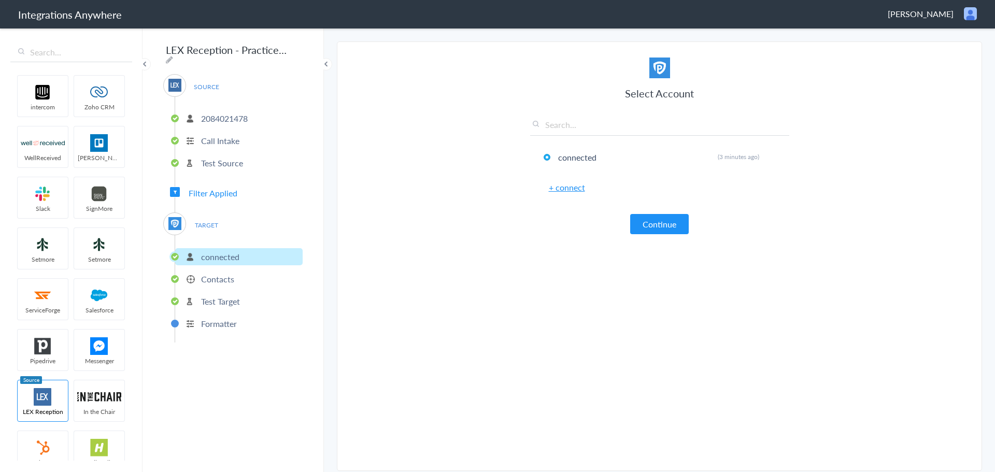
click at [201, 279] on p "Contacts" at bounding box center [217, 279] width 33 height 12
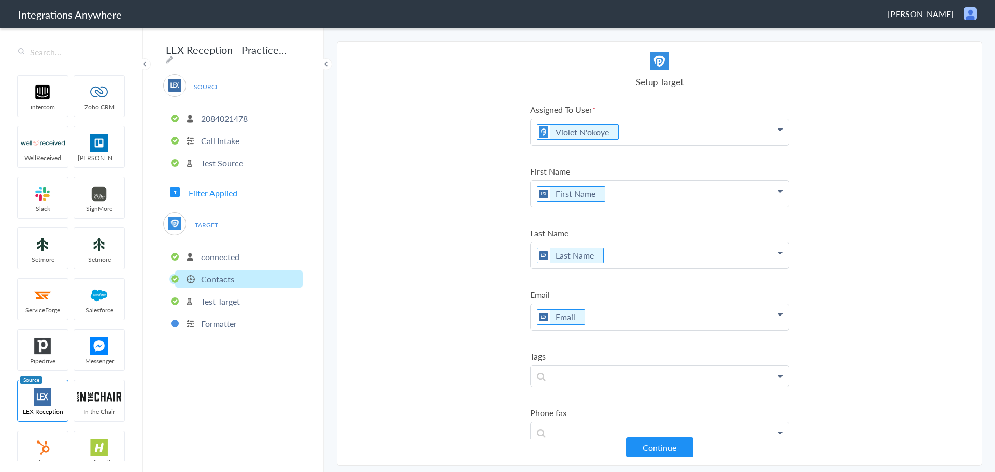
click at [778, 132] on icon at bounding box center [780, 129] width 5 height 8
click at [454, 80] on section "Select Account 2084021478 Rename Delete (4 minutes ago) + connect Continue Setu…" at bounding box center [659, 253] width 645 height 424
click at [657, 447] on button "Continue" at bounding box center [659, 447] width 67 height 20
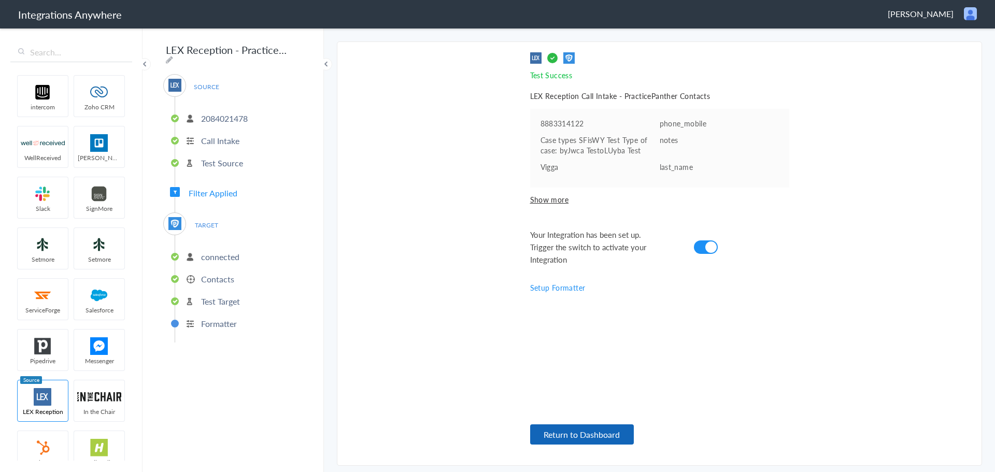
click at [558, 436] on button "Return to Dashboard" at bounding box center [582, 434] width 104 height 20
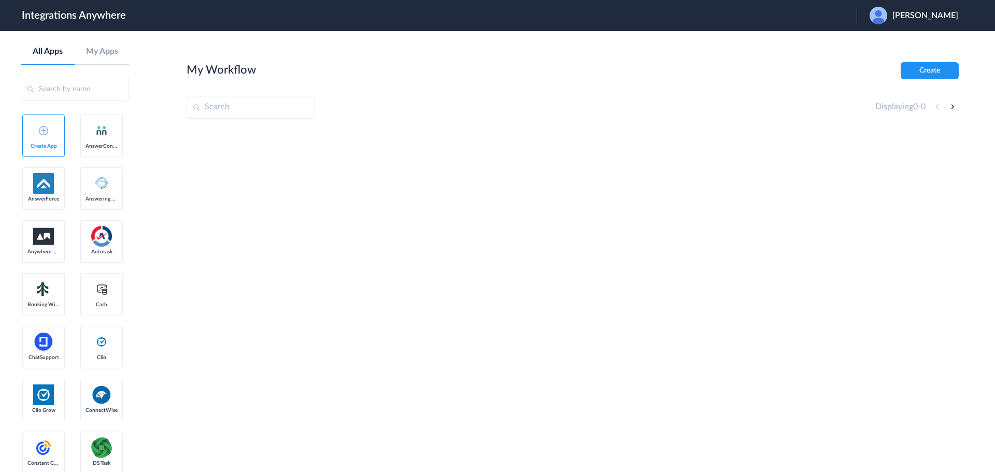
click at [935, 18] on span "[PERSON_NAME]" at bounding box center [925, 16] width 66 height 10
click at [913, 41] on li "Logout" at bounding box center [913, 42] width 112 height 19
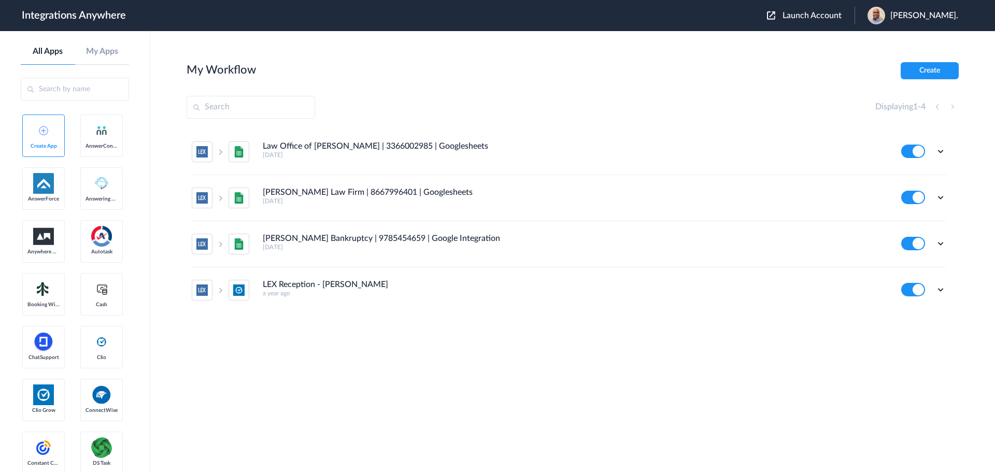
click at [809, 15] on span "Launch Account" at bounding box center [812, 15] width 59 height 8
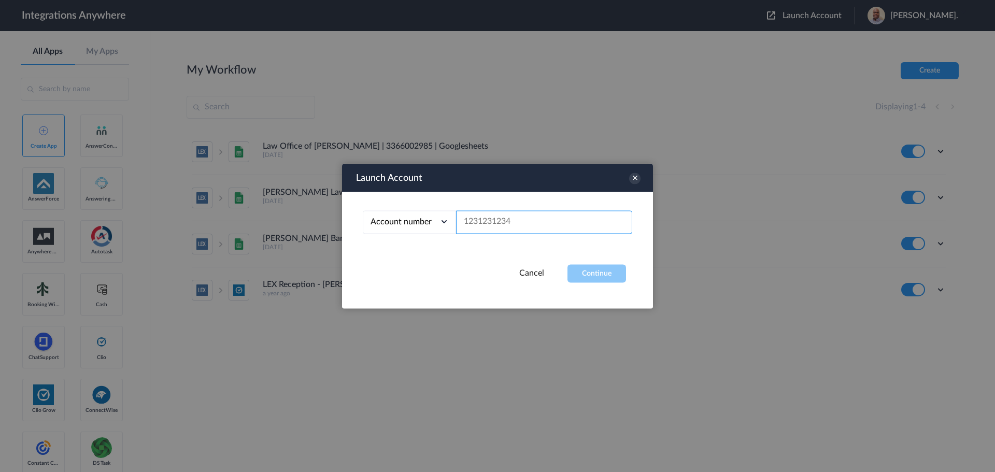
paste input "2084021478"
type input "2084021478"
click at [589, 273] on button "Continue" at bounding box center [596, 273] width 59 height 18
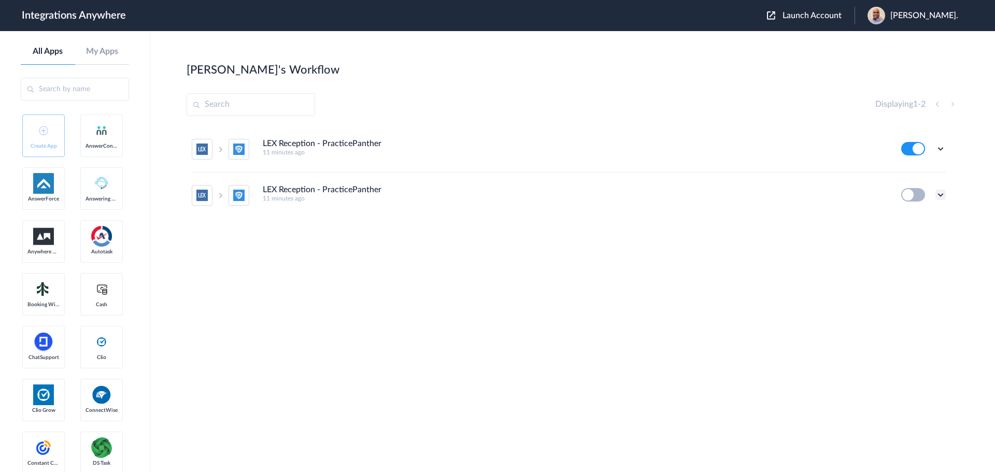
click at [944, 196] on icon at bounding box center [940, 195] width 10 height 10
click at [920, 258] on li "Delete" at bounding box center [911, 257] width 67 height 19
click at [910, 259] on span "Are you sure?" at bounding box center [904, 261] width 37 height 16
click at [939, 147] on icon at bounding box center [940, 149] width 10 height 10
click at [916, 173] on li "Edit" at bounding box center [911, 172] width 67 height 19
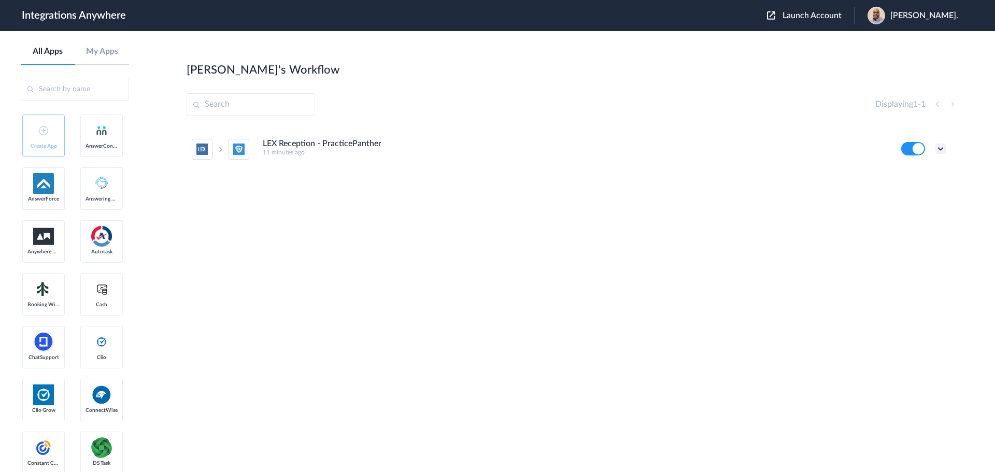
click at [938, 150] on icon at bounding box center [940, 149] width 10 height 10
click at [919, 187] on li "Task history" at bounding box center [911, 191] width 67 height 19
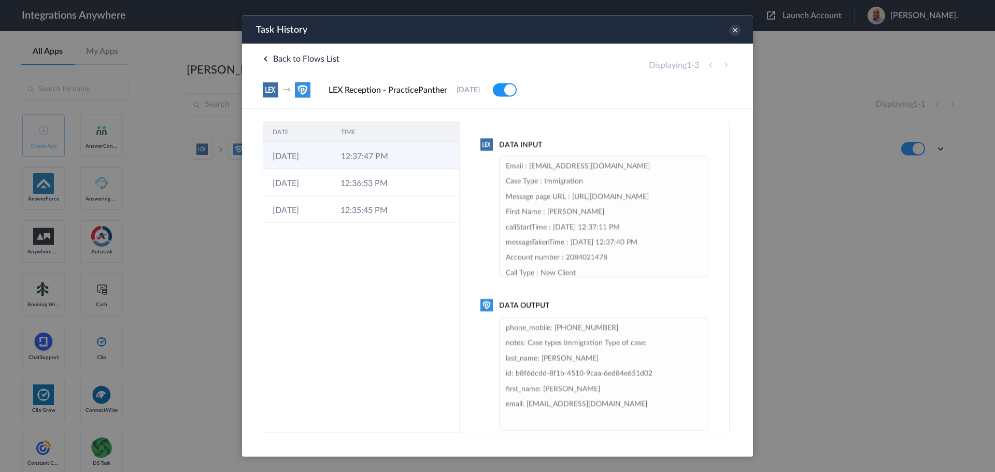
click at [385, 157] on td "12:37:47 PM" at bounding box center [366, 155] width 68 height 27
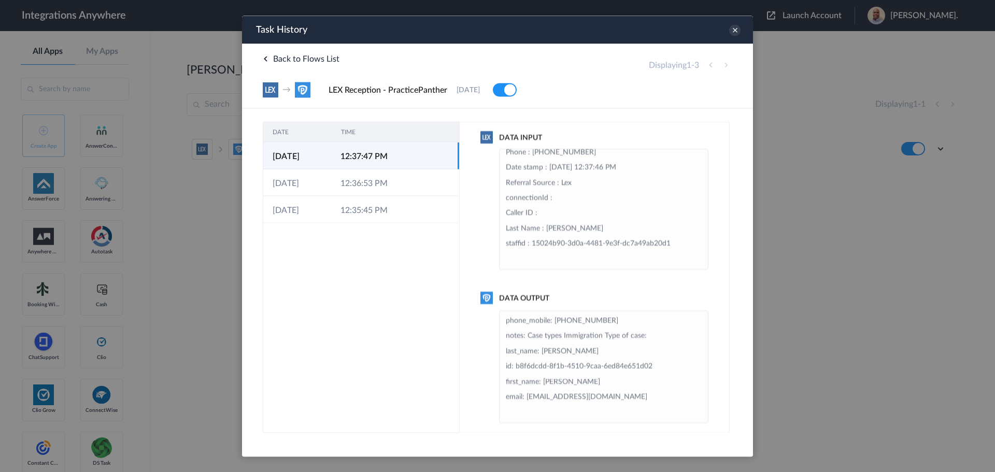
scroll to position [16, 0]
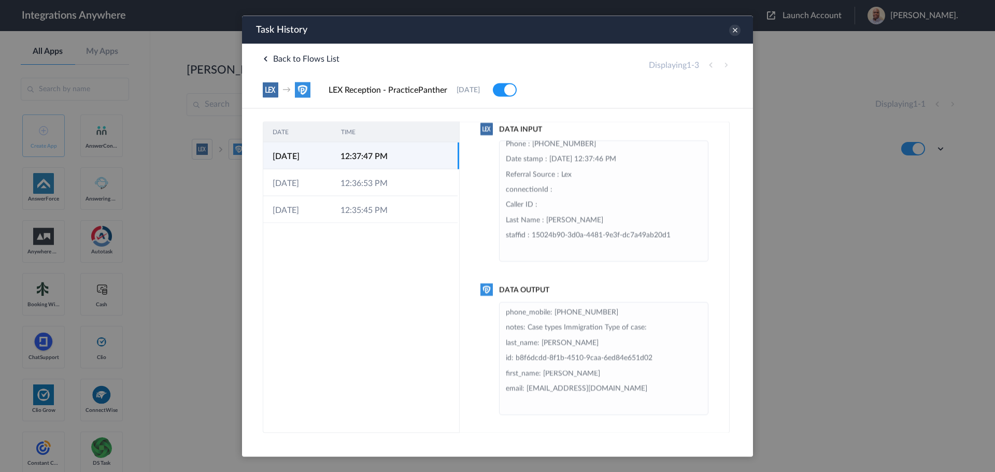
click at [665, 345] on li "phone_mobile: +18668188090 notes: Case types Immigration Type of case: last_nam…" at bounding box center [604, 358] width 196 height 107
click at [736, 29] on icon at bounding box center [734, 29] width 11 height 11
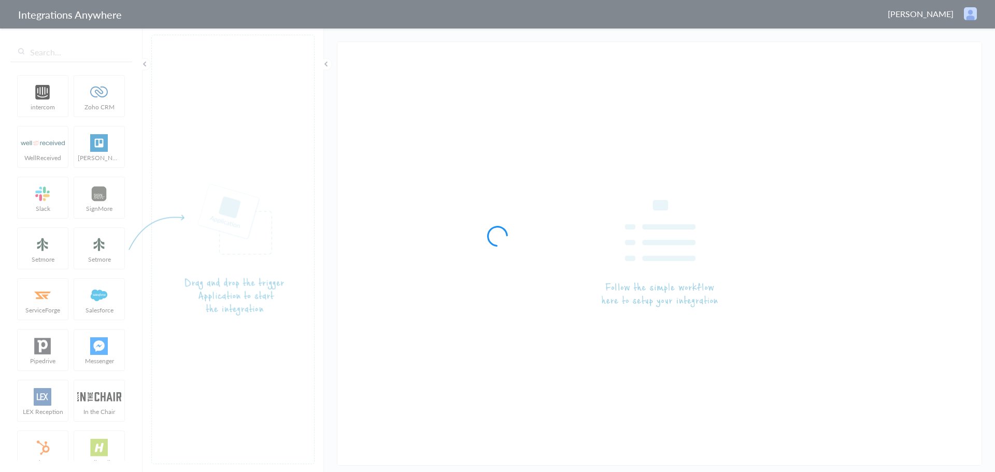
type input "LEX Reception - PracticePanther"
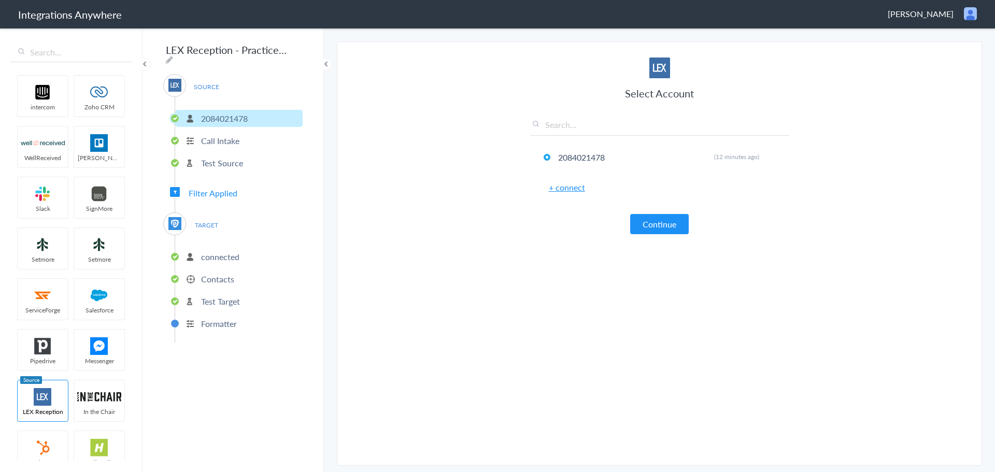
click at [224, 112] on p "2084021478" at bounding box center [224, 118] width 47 height 12
click at [648, 226] on button "Continue" at bounding box center [659, 224] width 59 height 20
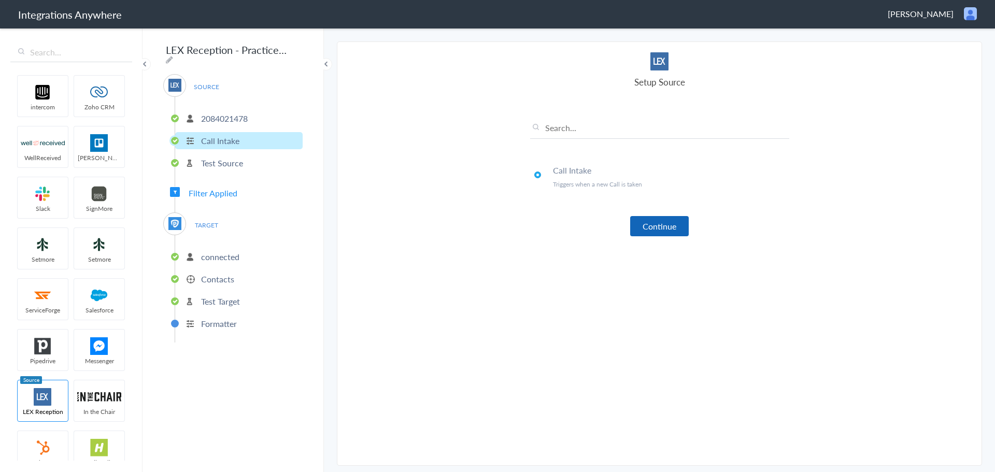
click at [652, 224] on button "Continue" at bounding box center [659, 226] width 59 height 20
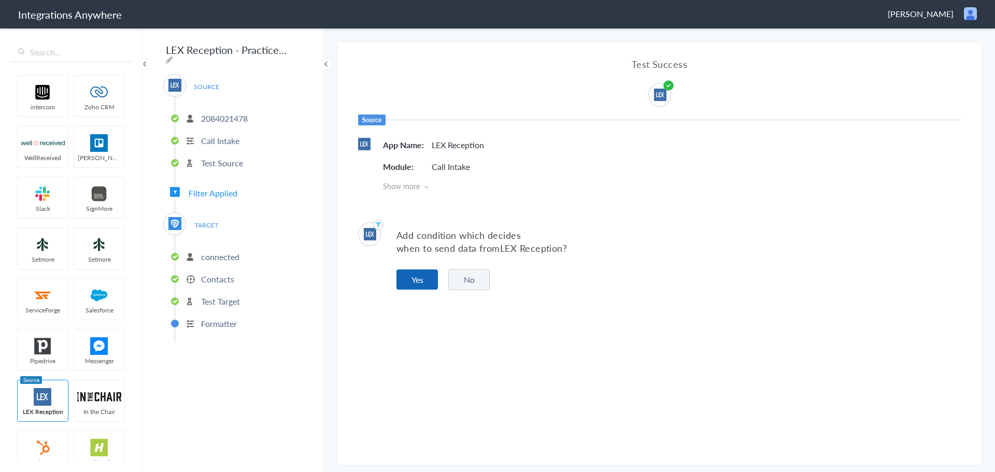
click at [416, 283] on button "Yes" at bounding box center [416, 279] width 41 height 20
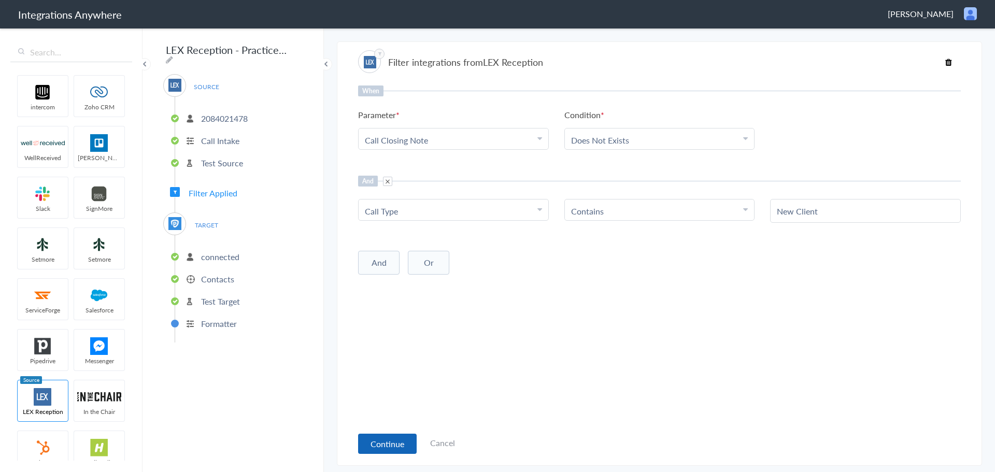
click at [374, 440] on button "Continue" at bounding box center [387, 444] width 59 height 20
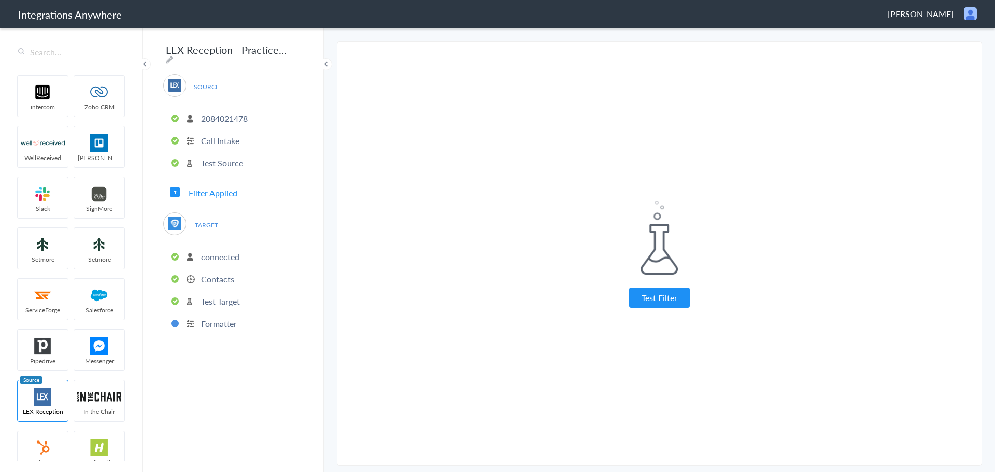
click at [212, 304] on li "Test Target" at bounding box center [238, 301] width 127 height 17
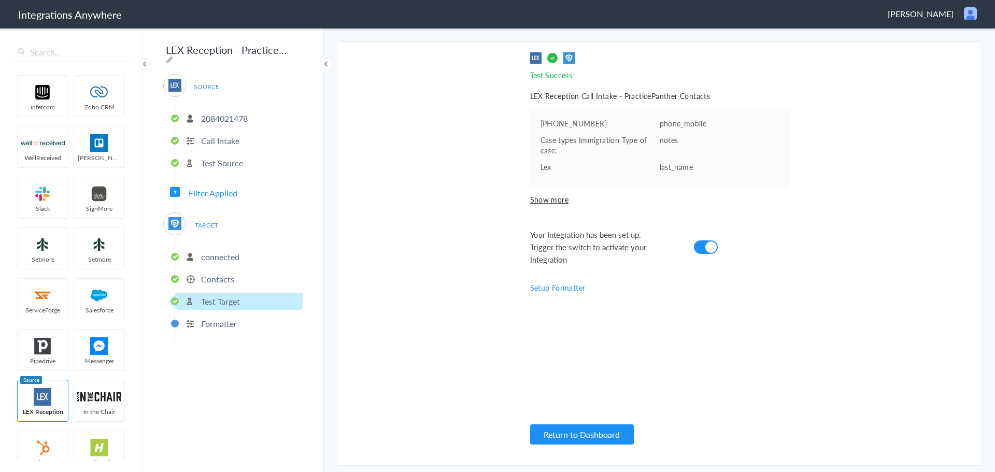
click at [213, 295] on p "Test Target" at bounding box center [220, 301] width 39 height 12
click at [215, 275] on p "Contacts" at bounding box center [217, 279] width 33 height 12
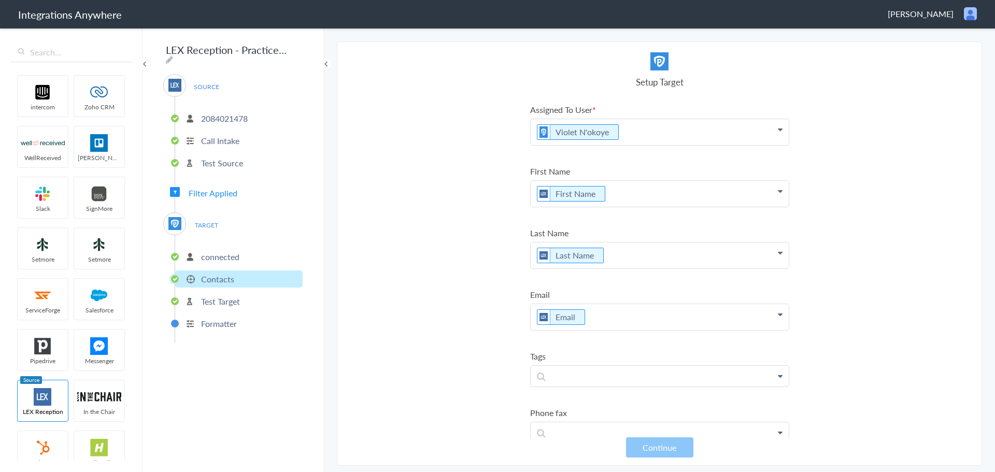
scroll to position [617, 0]
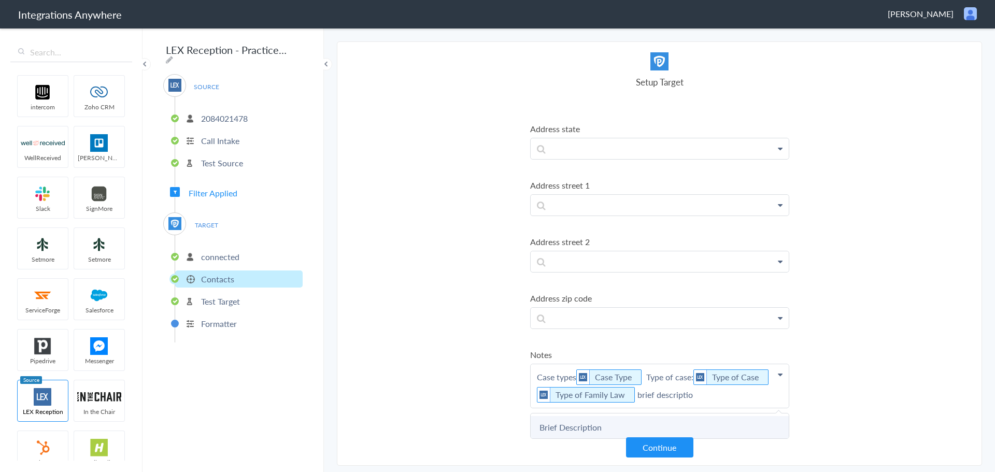
click at [0, 0] on link "Brief Description" at bounding box center [0, 0] width 0 height 0
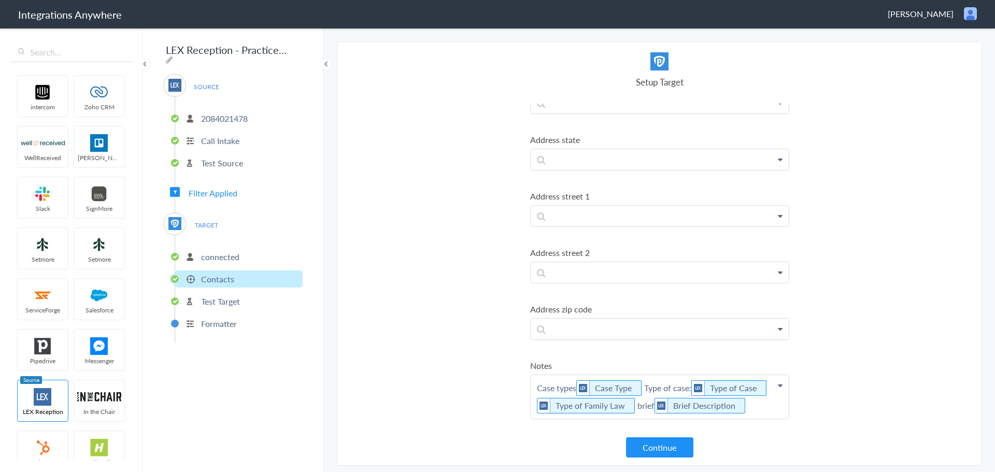
click at [669, 451] on button "Continue" at bounding box center [659, 447] width 67 height 20
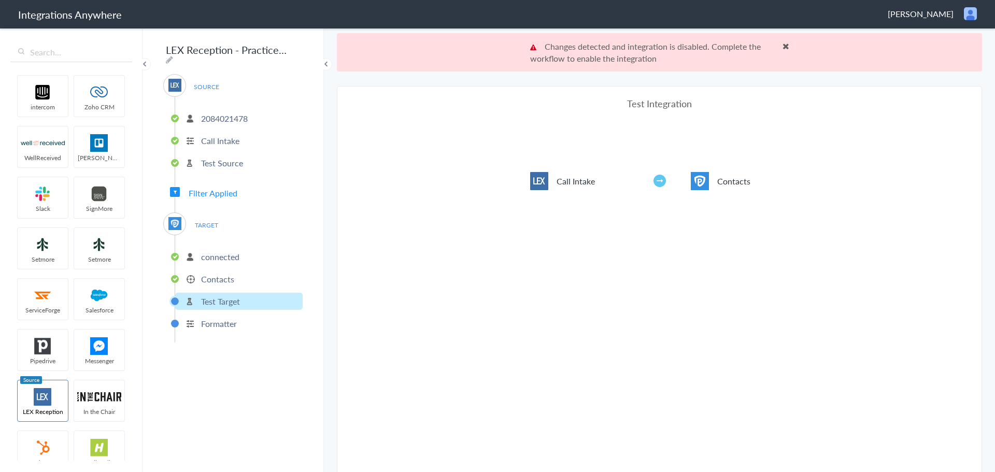
click at [783, 47] on span at bounding box center [786, 46] width 7 height 8
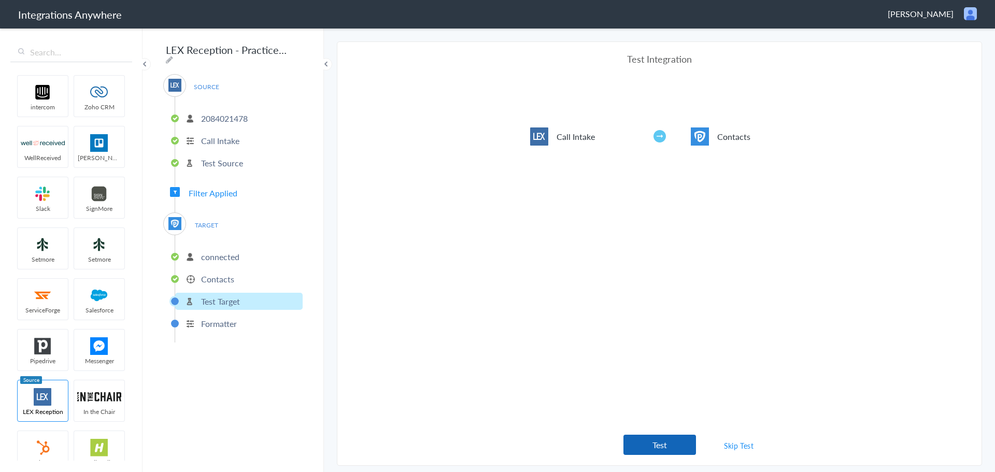
click at [653, 441] on button "Test" at bounding box center [659, 445] width 73 height 20
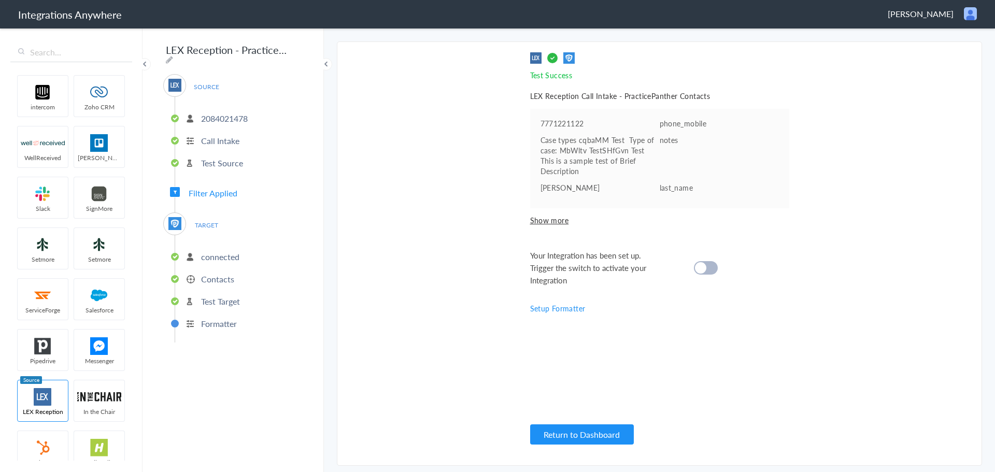
click at [715, 270] on div at bounding box center [706, 267] width 24 height 13
click at [927, 244] on section "Select Account 2084021478 Rename Delete (12 minutes ago) + connect Continue Set…" at bounding box center [659, 253] width 645 height 424
